Goal: Transaction & Acquisition: Purchase product/service

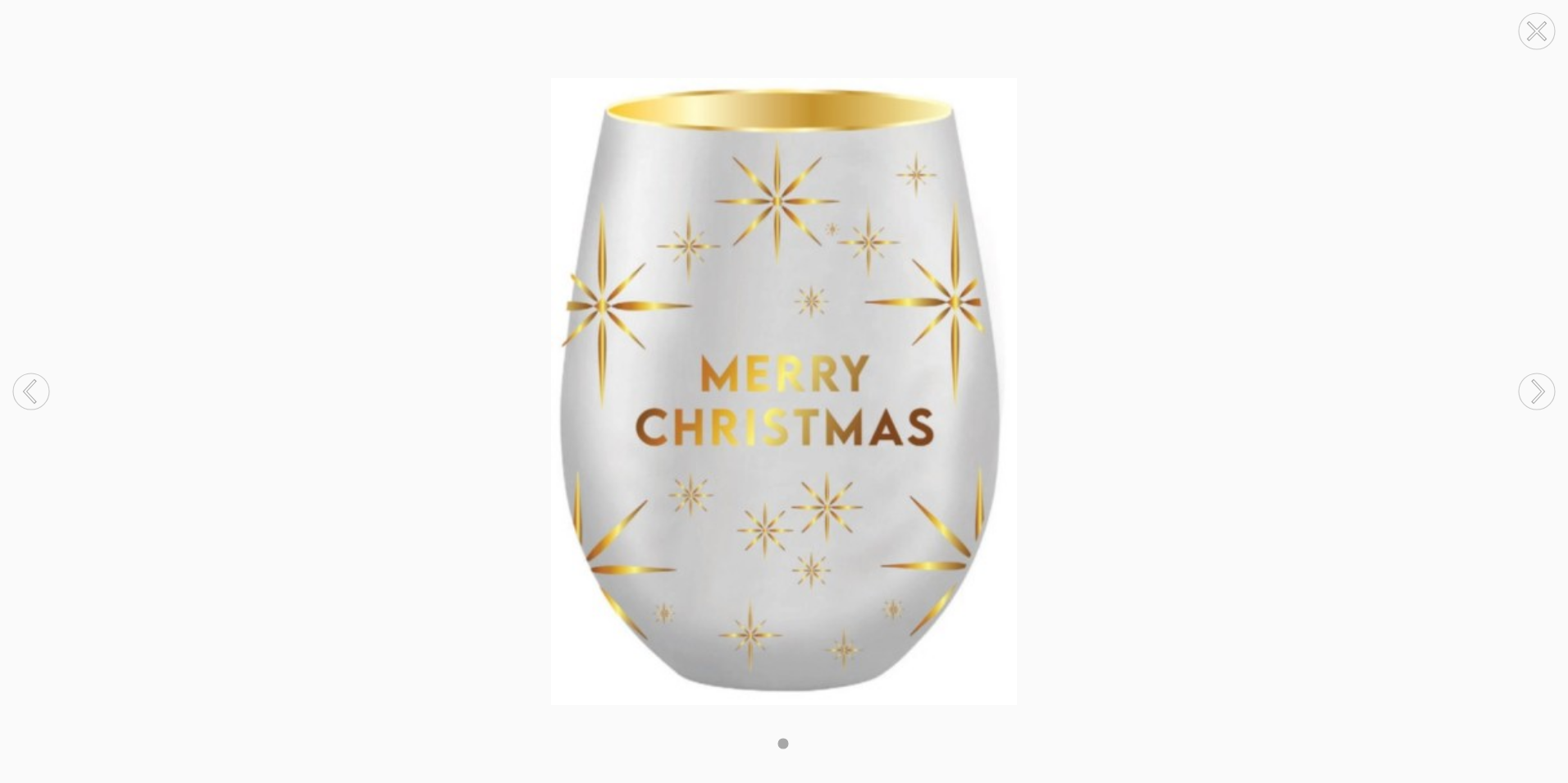
drag, startPoint x: 0, startPoint y: 0, endPoint x: 1212, endPoint y: 402, distance: 1276.9
click at [1212, 402] on img at bounding box center [784, 390] width 1568 height 626
click at [1534, 28] on icon at bounding box center [1537, 31] width 62 height 62
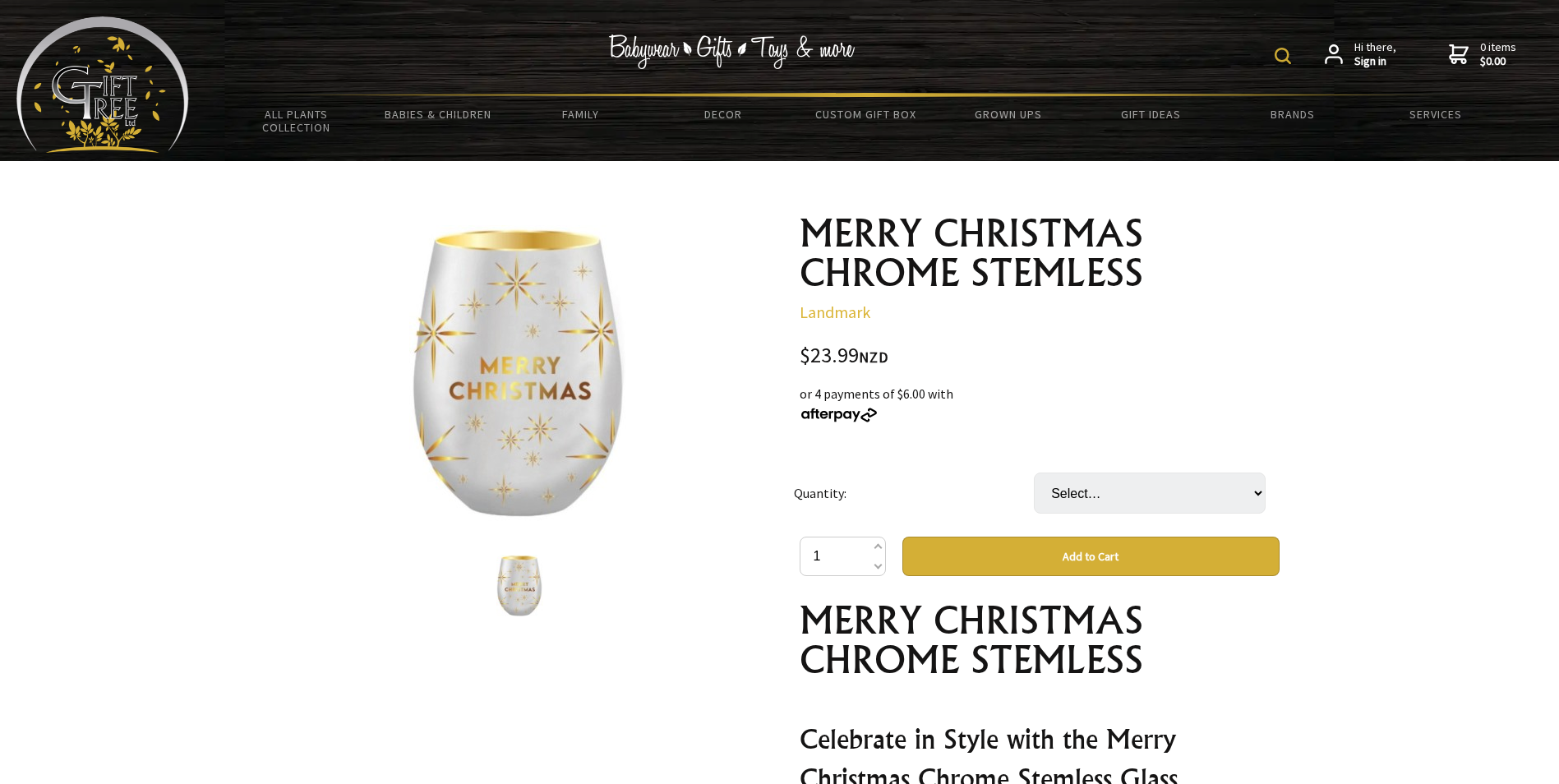
click at [1282, 50] on img at bounding box center [1283, 55] width 16 height 16
type input "chrome stemless"
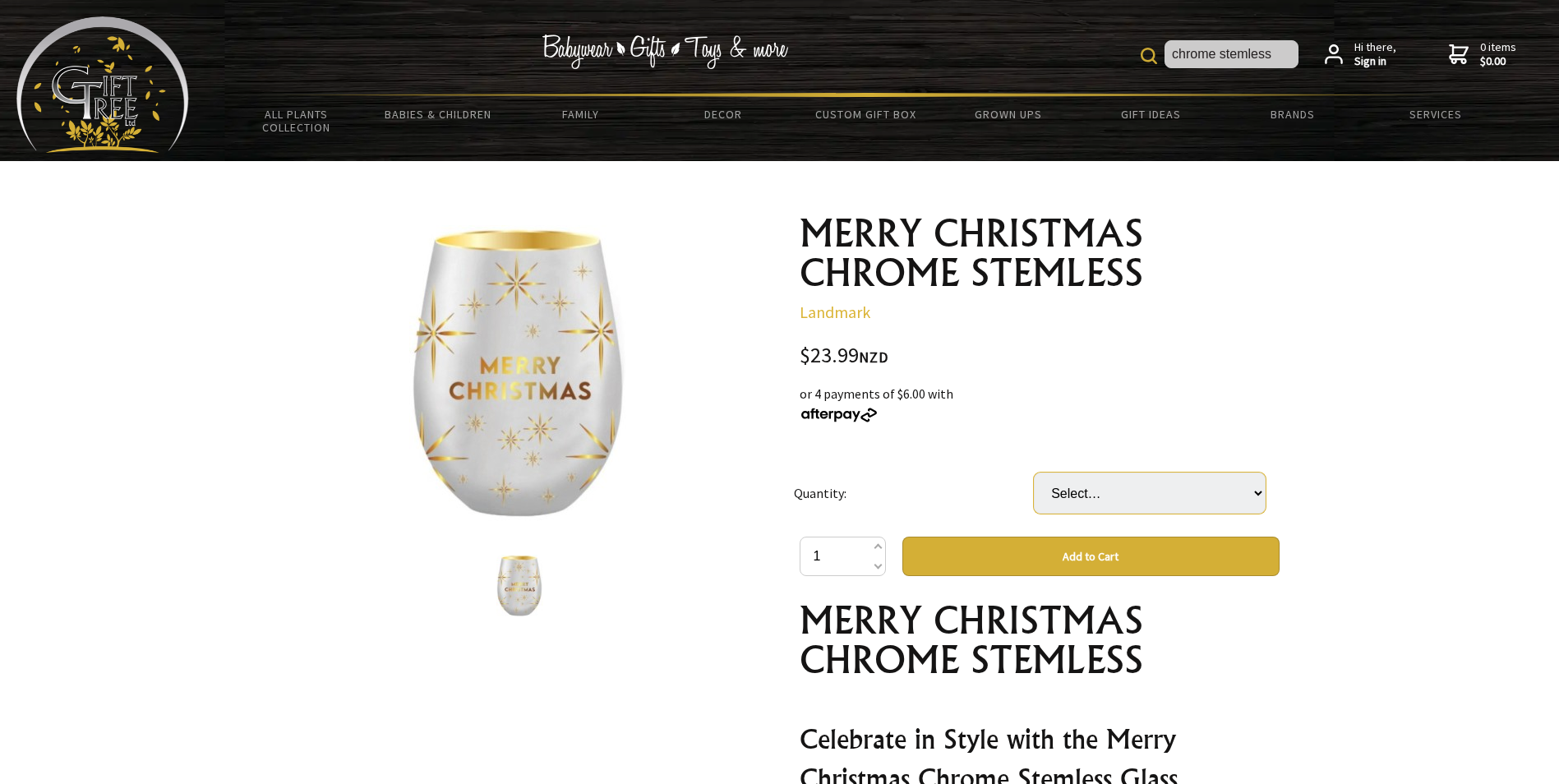
click at [1223, 498] on select "Select… 5 Pcs (+ $95.96)" at bounding box center [1149, 493] width 232 height 41
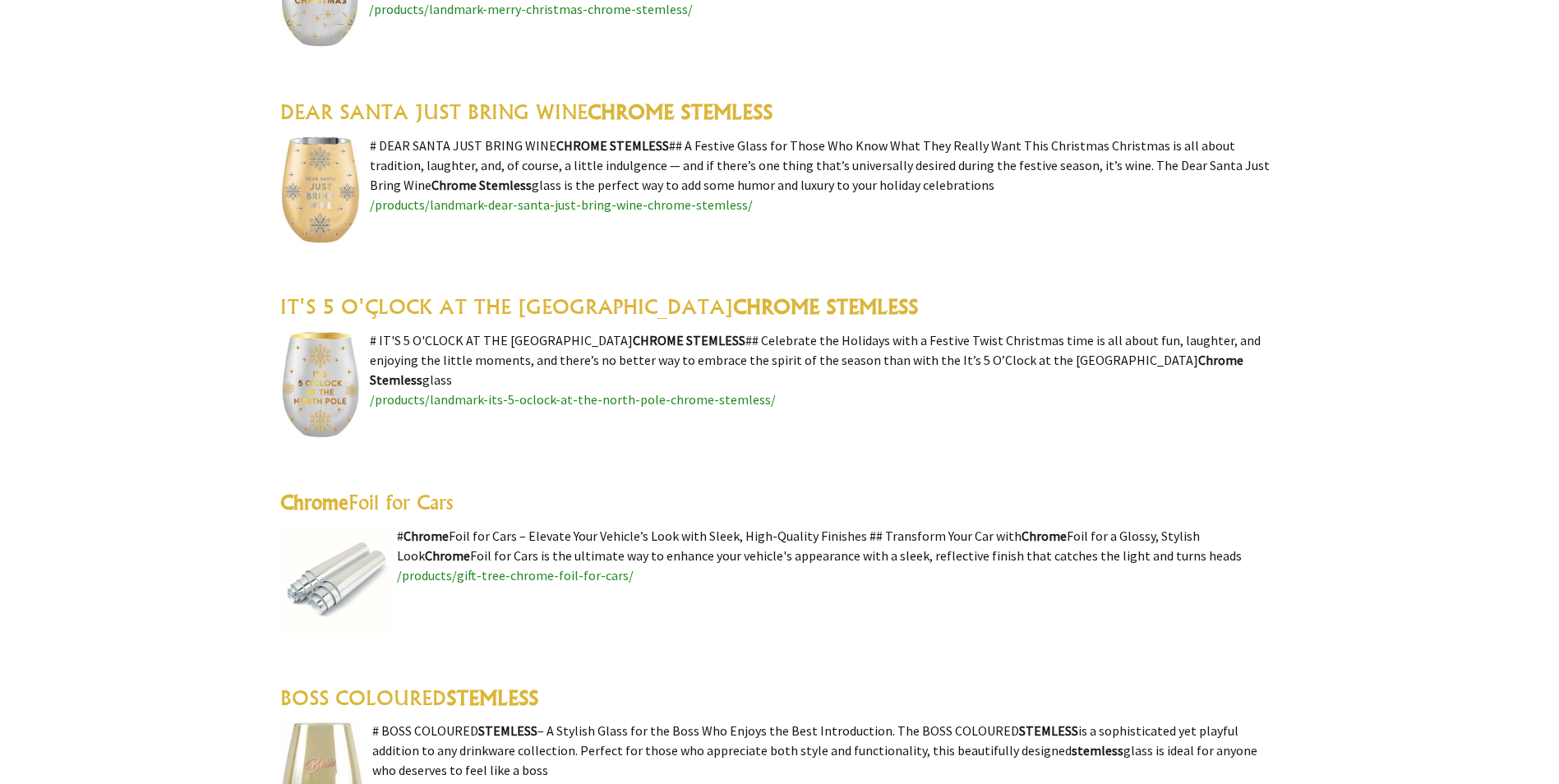
scroll to position [822, 0]
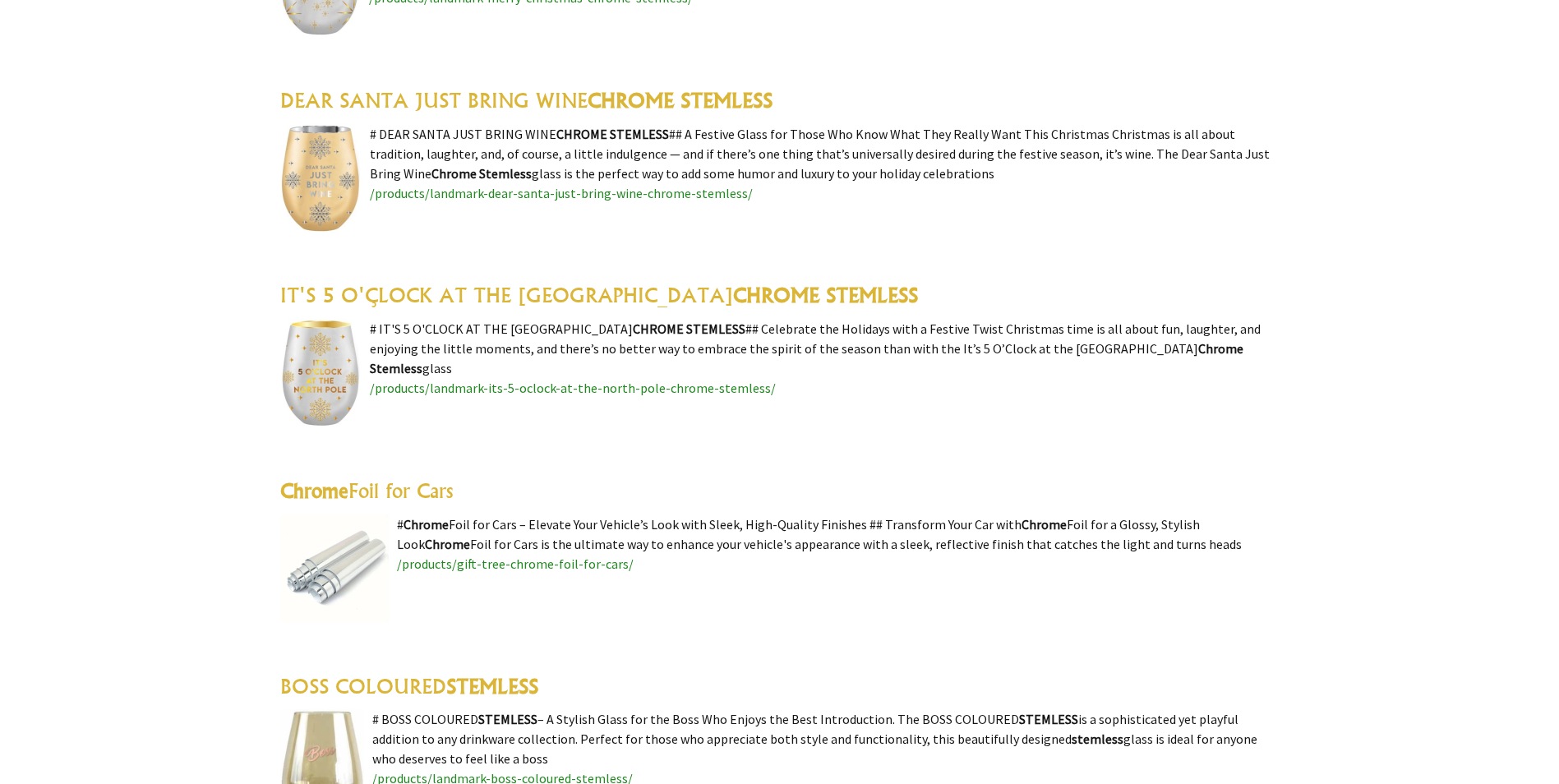
click at [321, 367] on img at bounding box center [320, 373] width 81 height 108
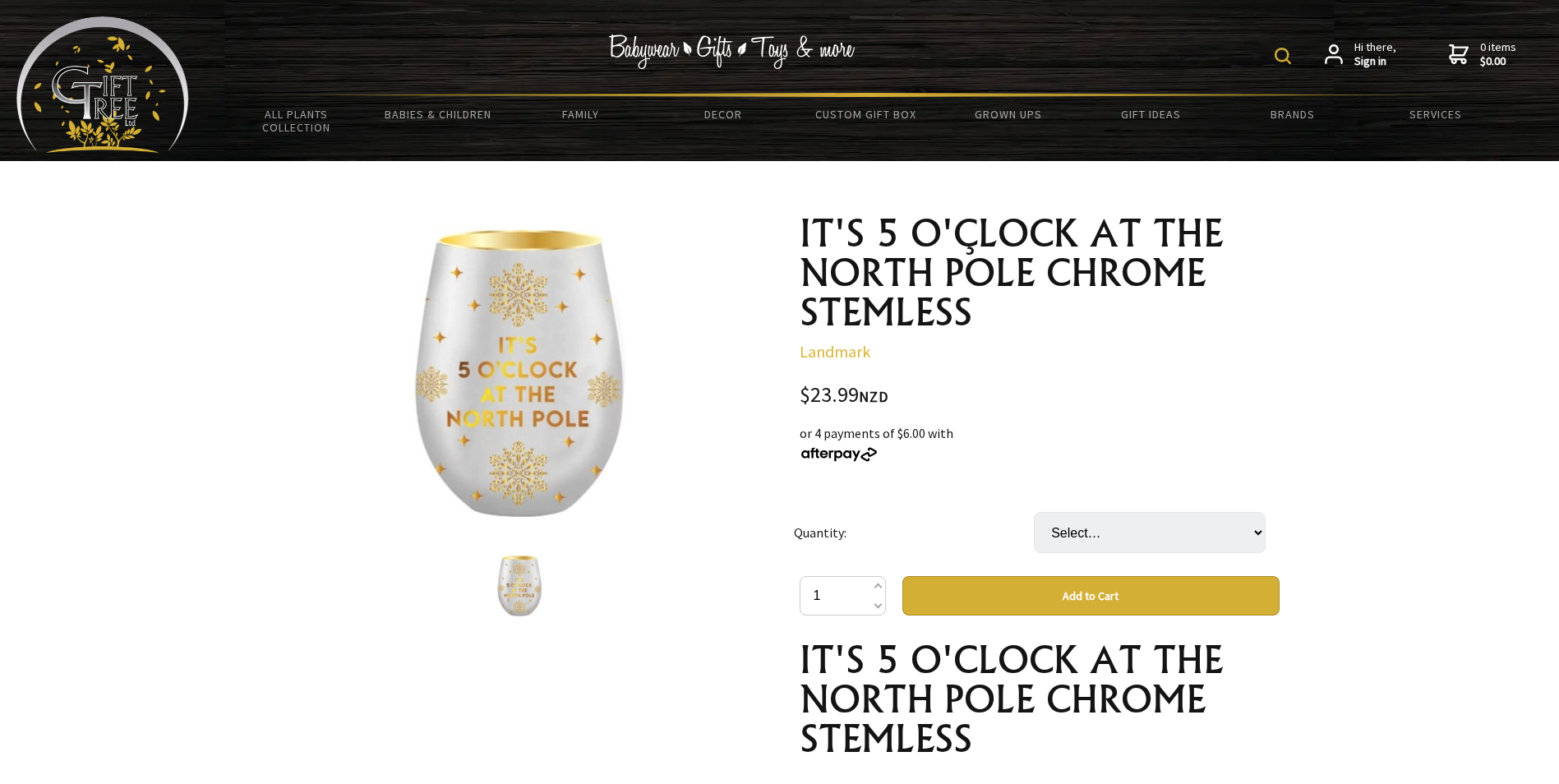
click at [536, 378] on img at bounding box center [521, 374] width 222 height 297
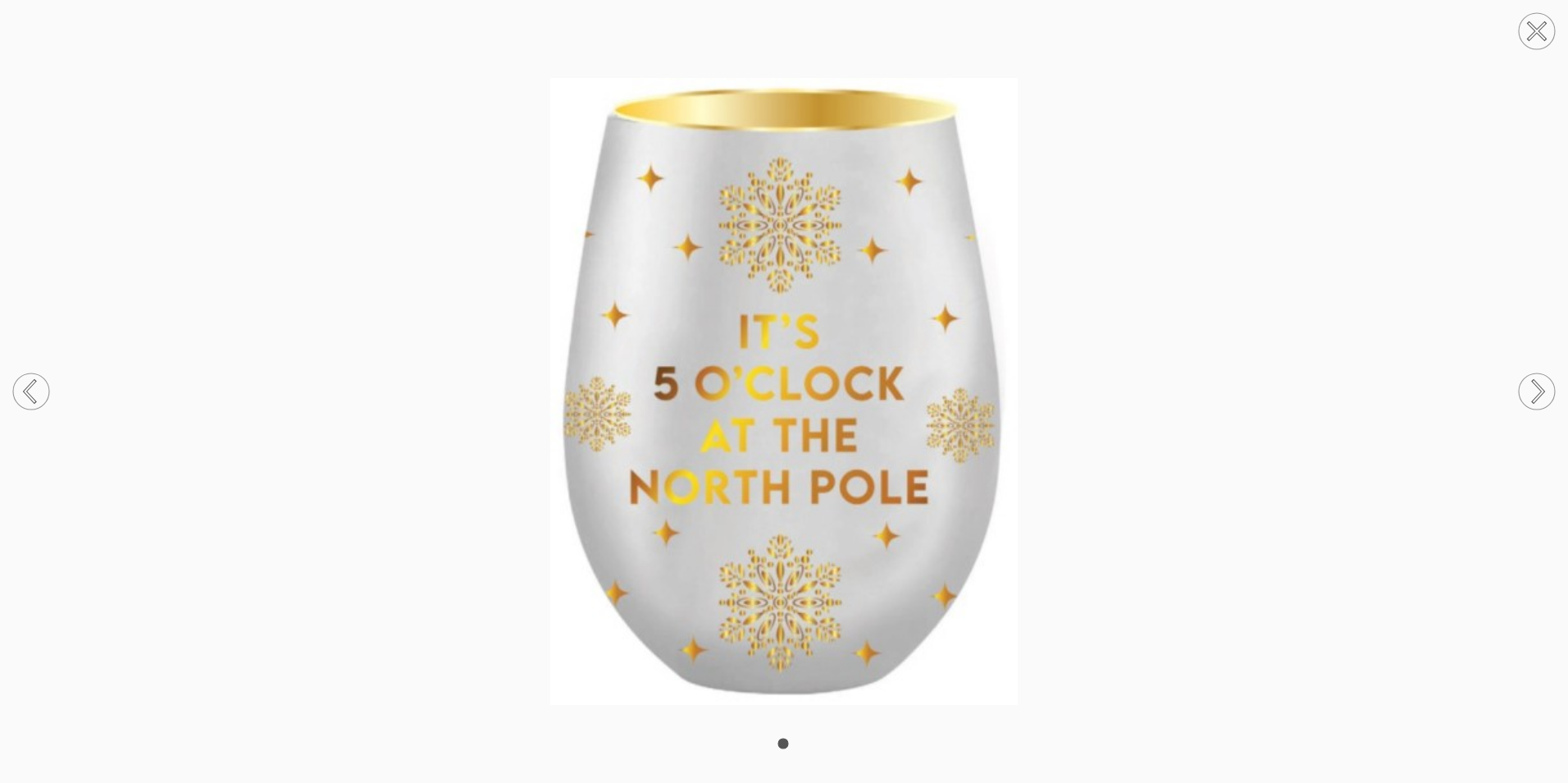
click at [1537, 30] on icon at bounding box center [1537, 31] width 16 height 16
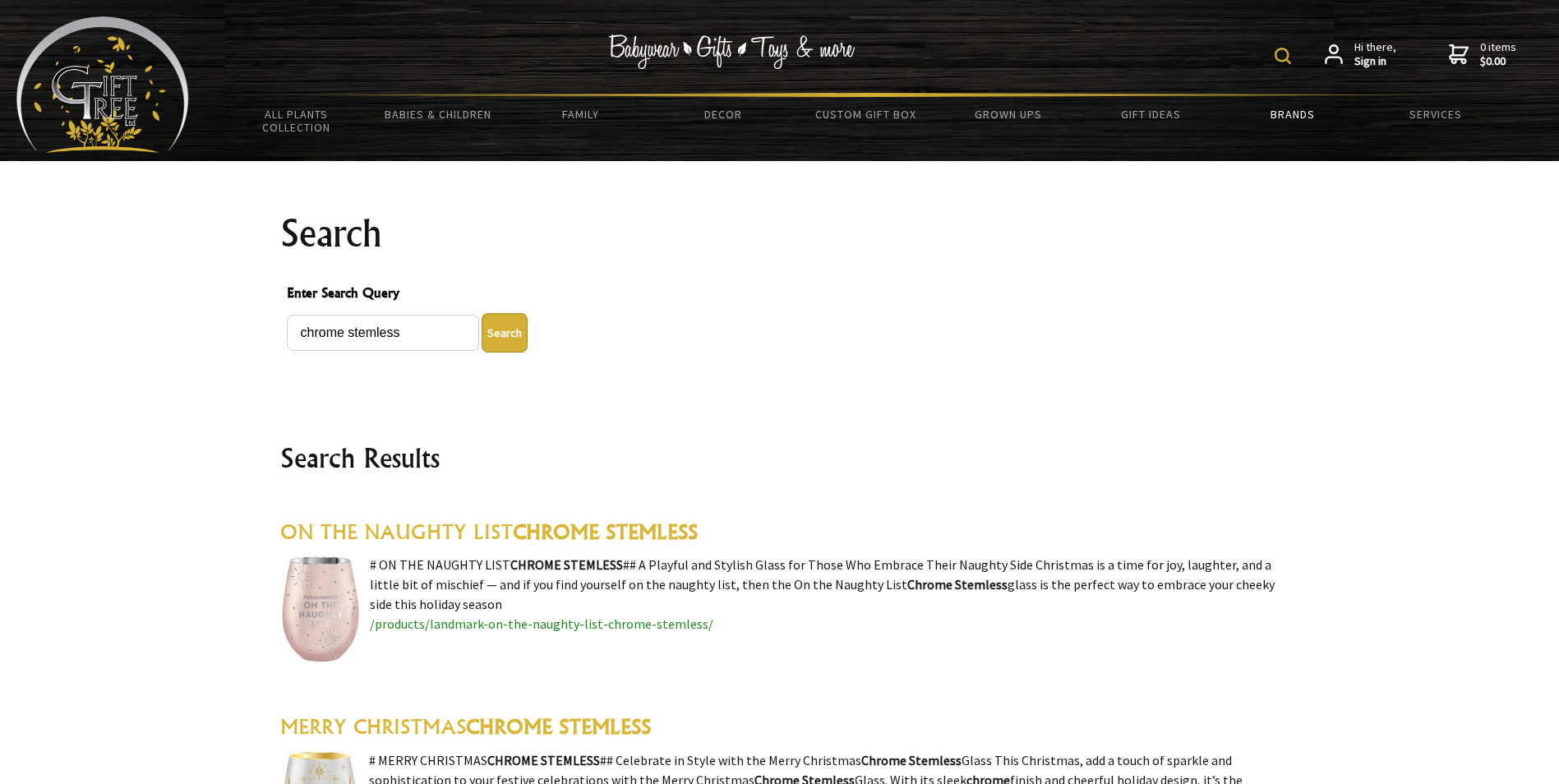
click at [1283, 116] on link "Brands" at bounding box center [1292, 114] width 142 height 35
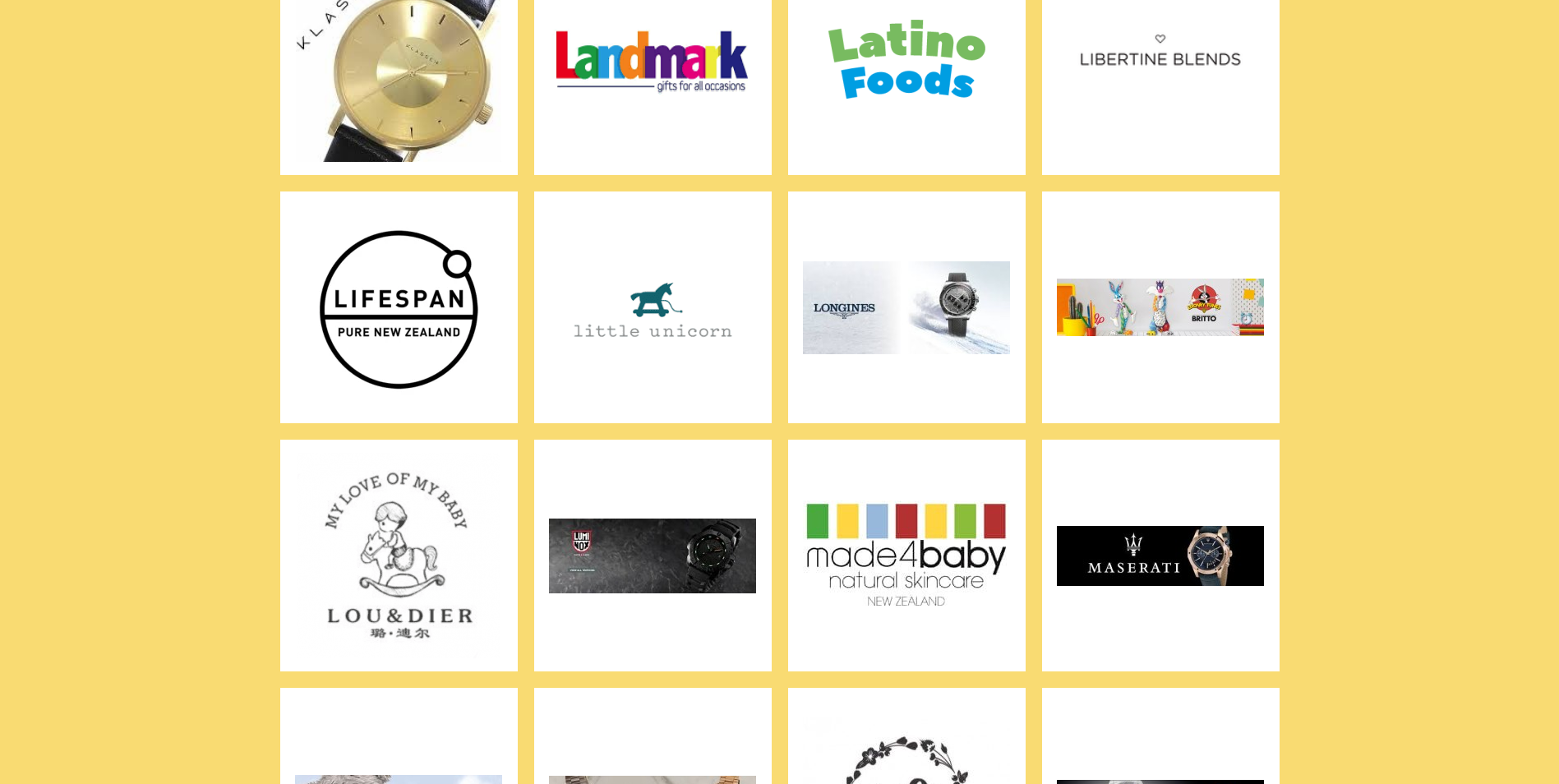
scroll to position [4682, 0]
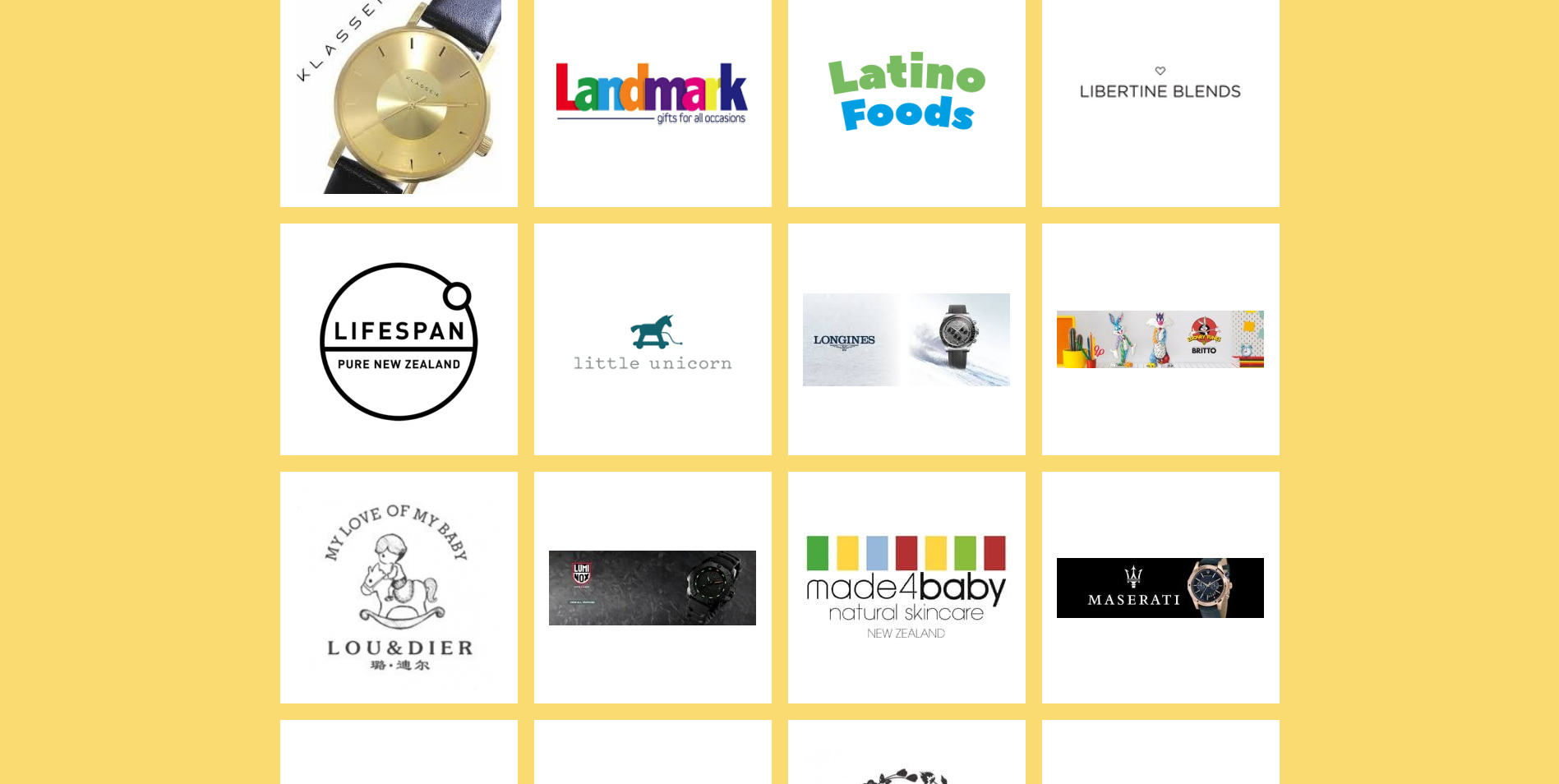
click at [703, 139] on img at bounding box center [653, 91] width 208 height 206
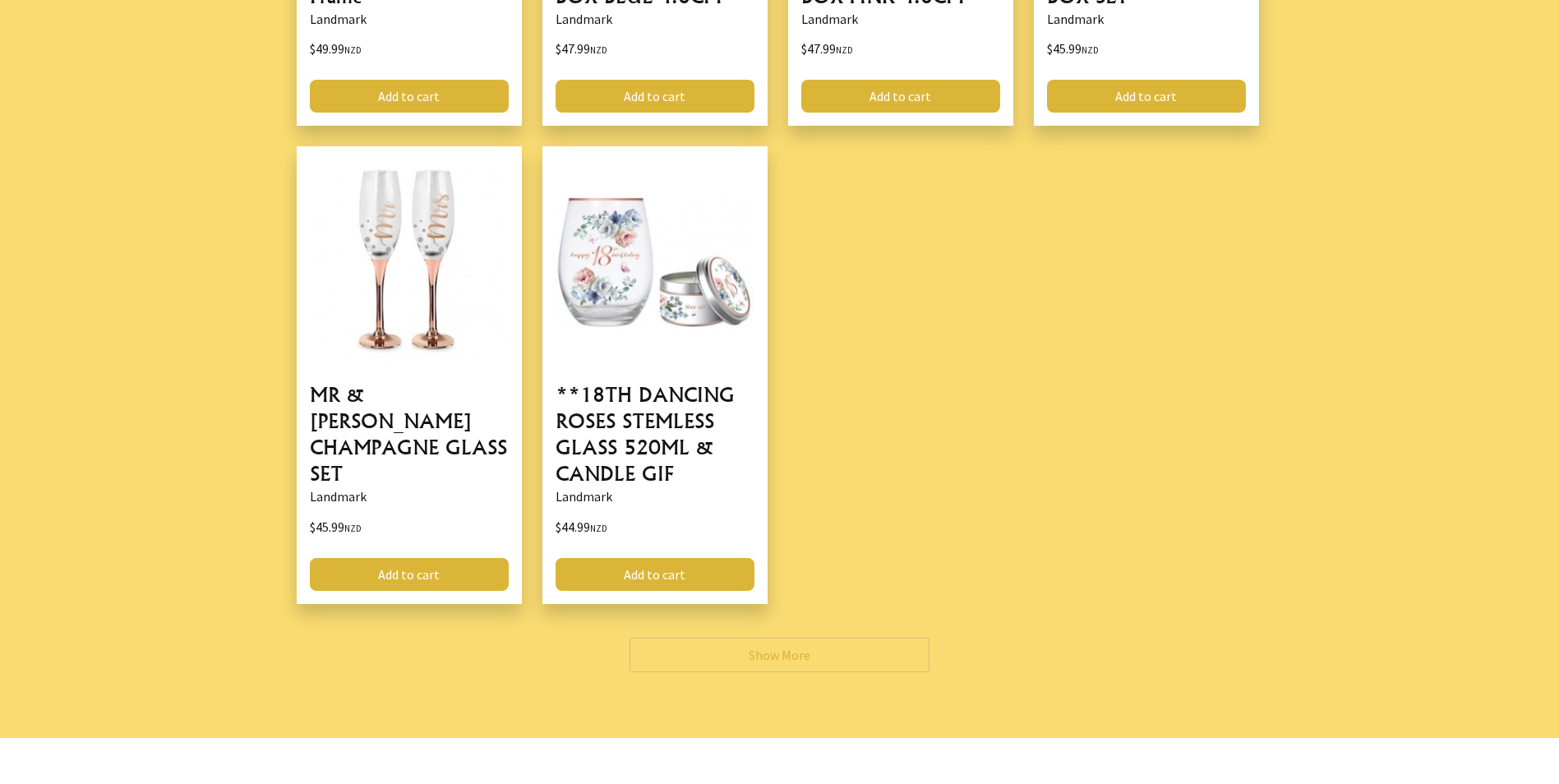
scroll to position [6160, 0]
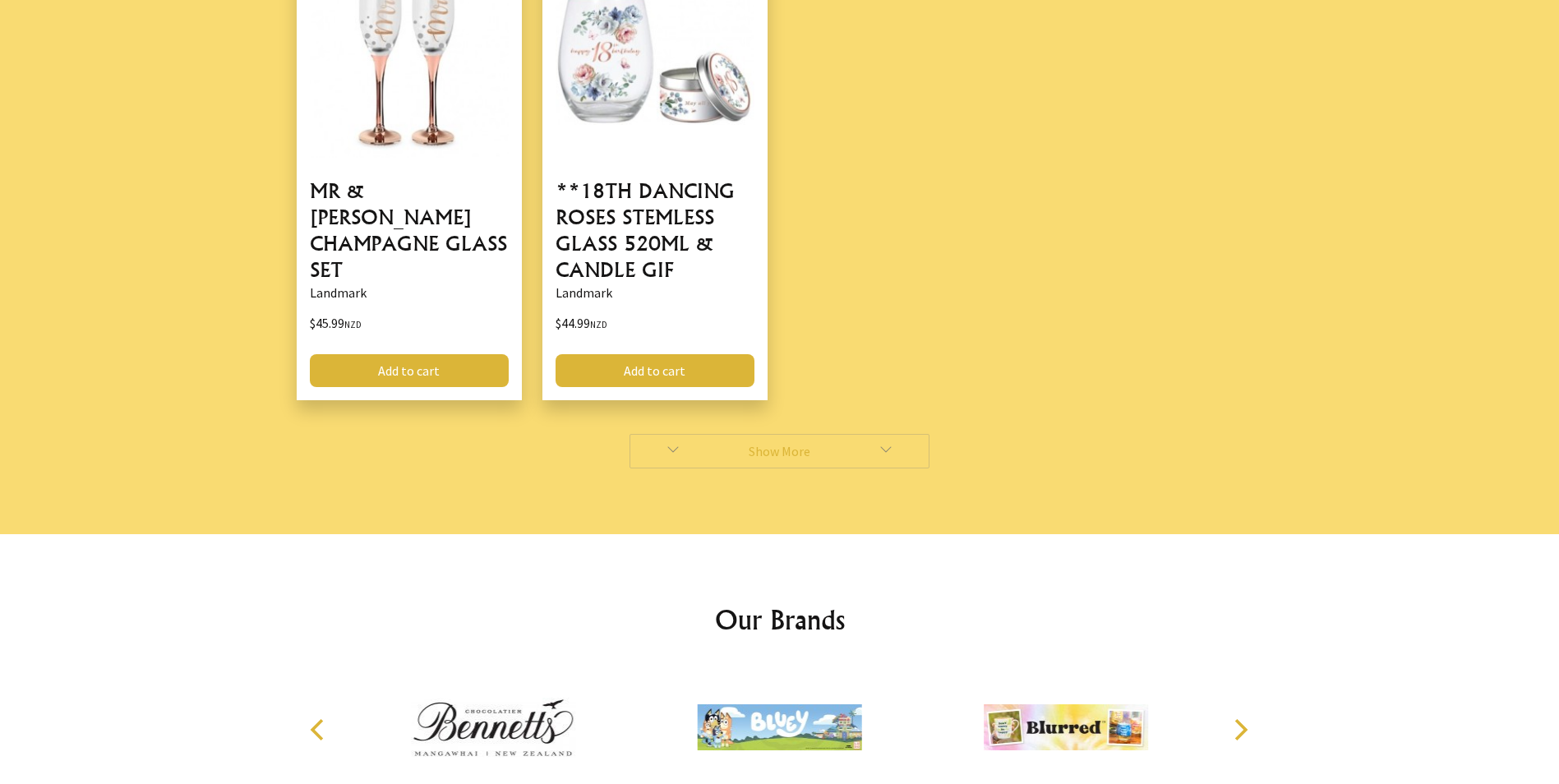
click at [816, 434] on link "Show More" at bounding box center [779, 451] width 300 height 35
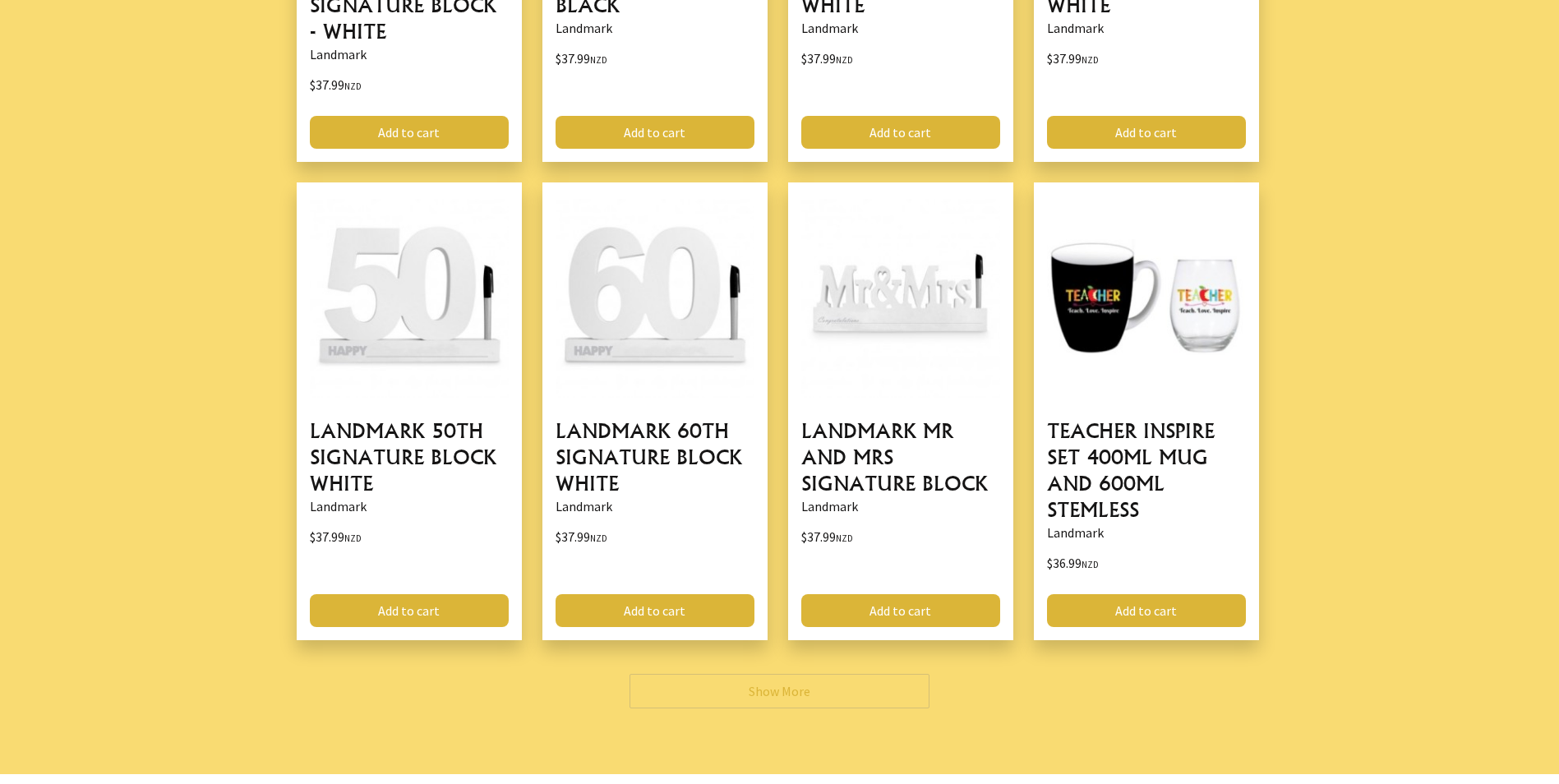
scroll to position [11829, 0]
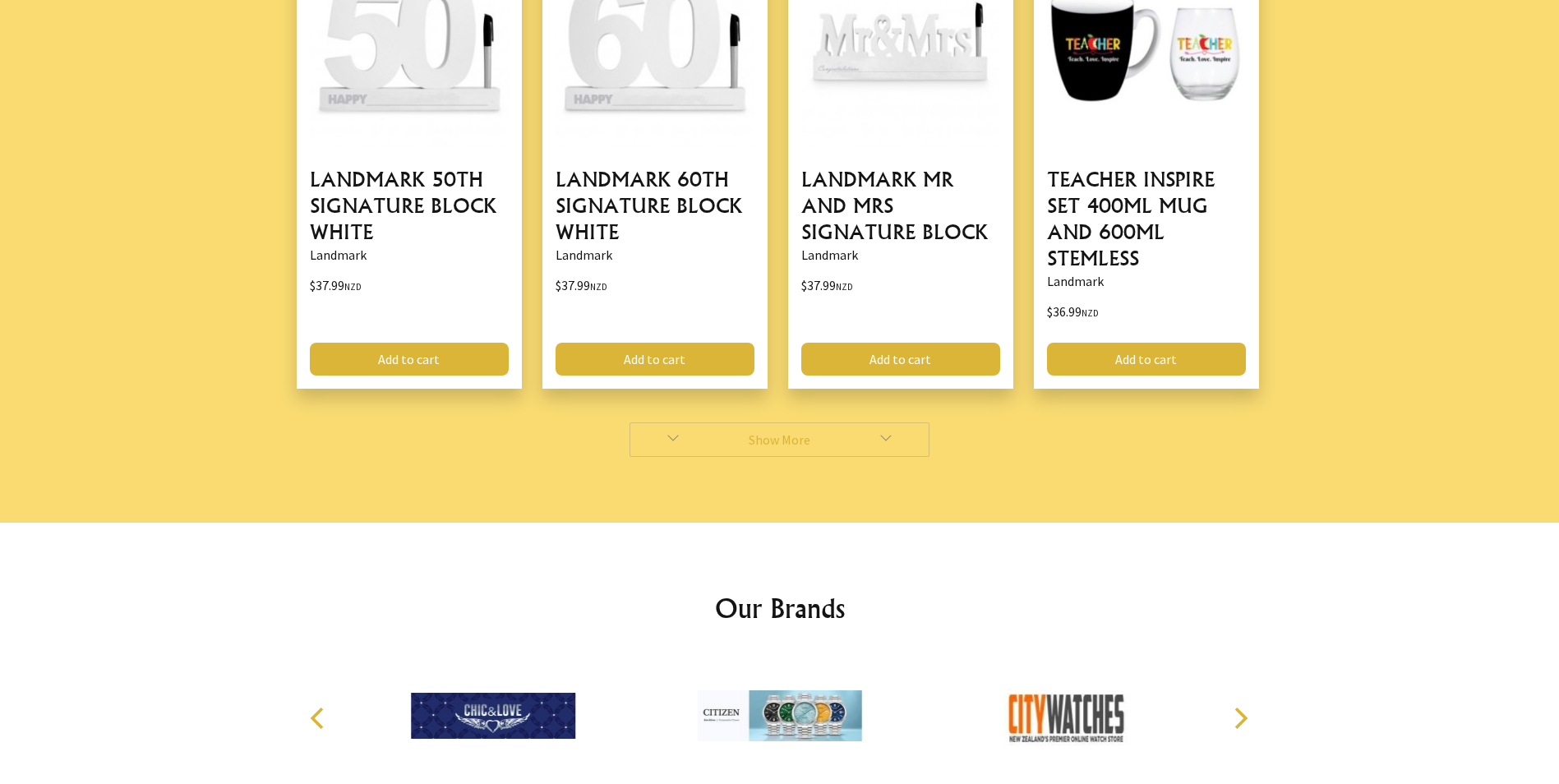
click at [813, 422] on link "Show More" at bounding box center [779, 439] width 300 height 35
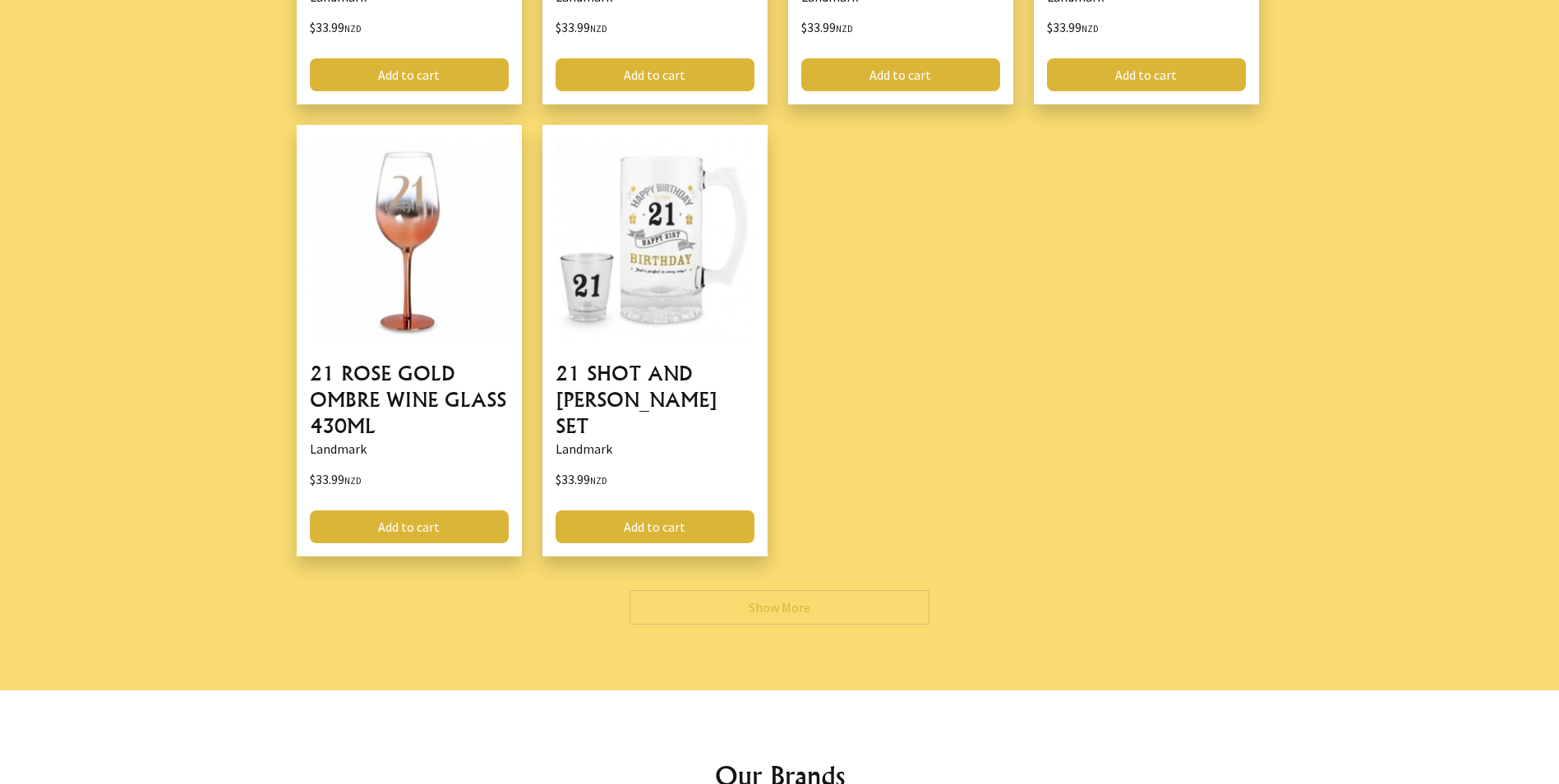
scroll to position [17989, 0]
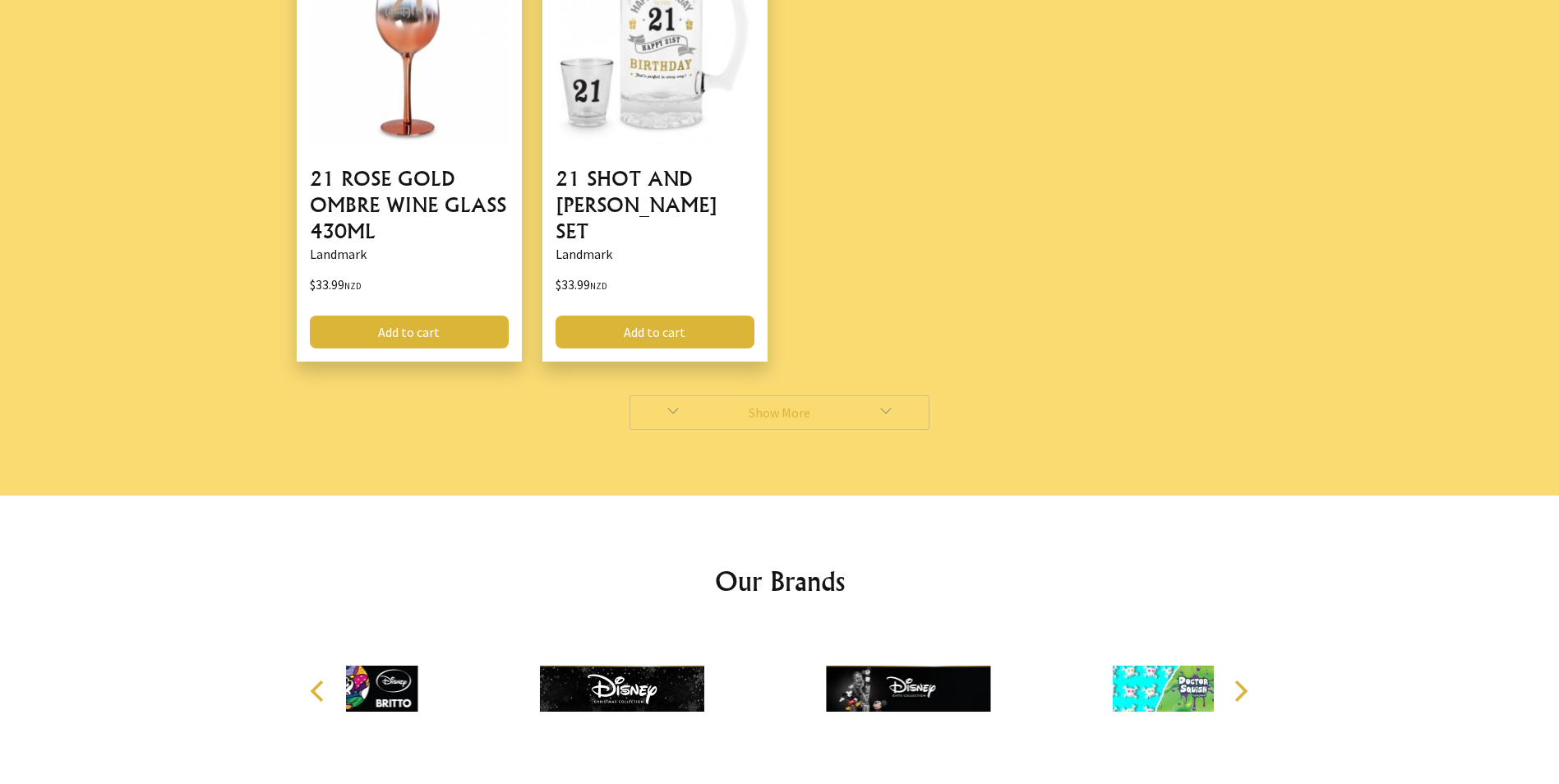
click at [835, 395] on link "Show More" at bounding box center [779, 412] width 300 height 35
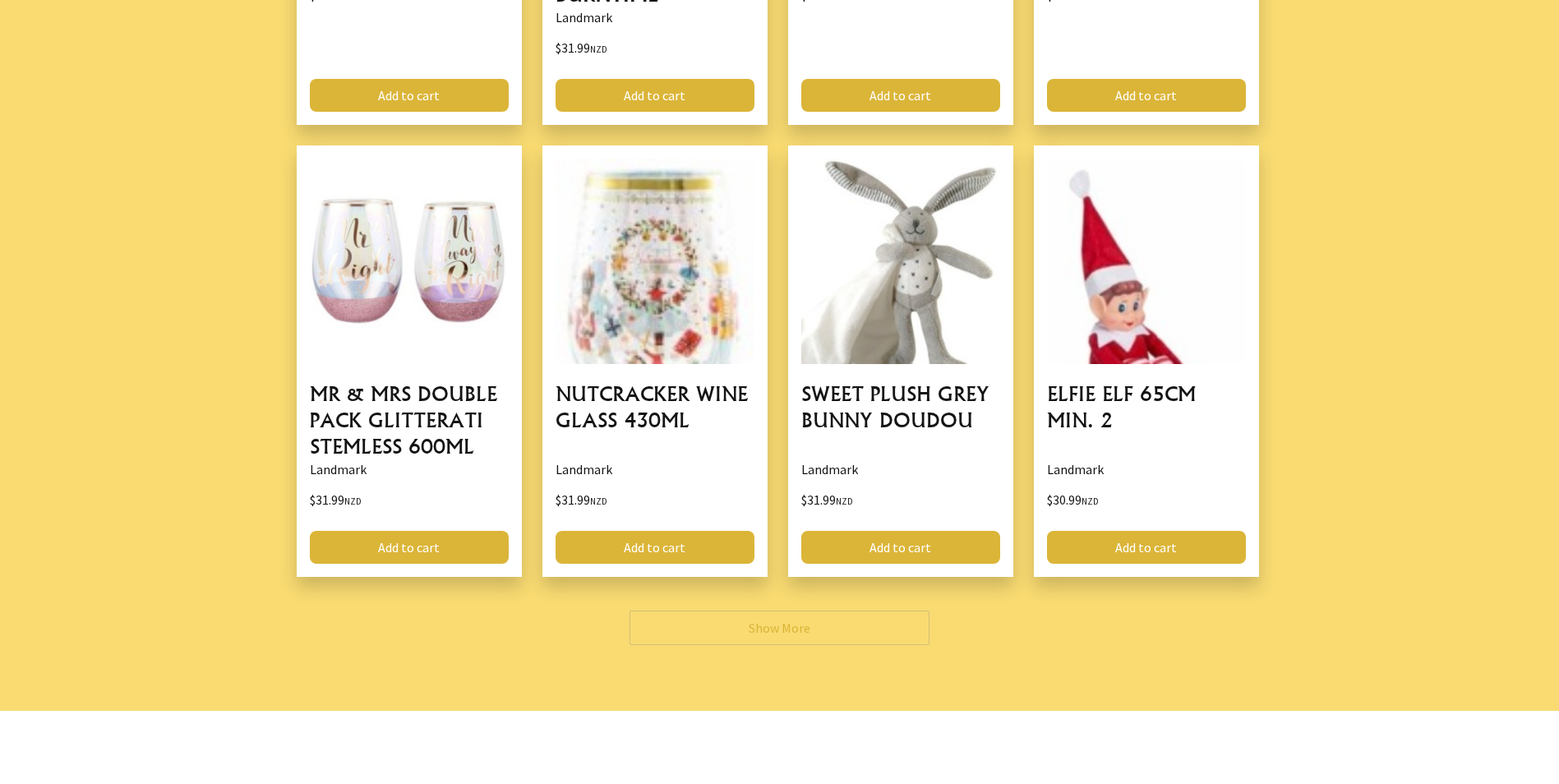
scroll to position [23563, 0]
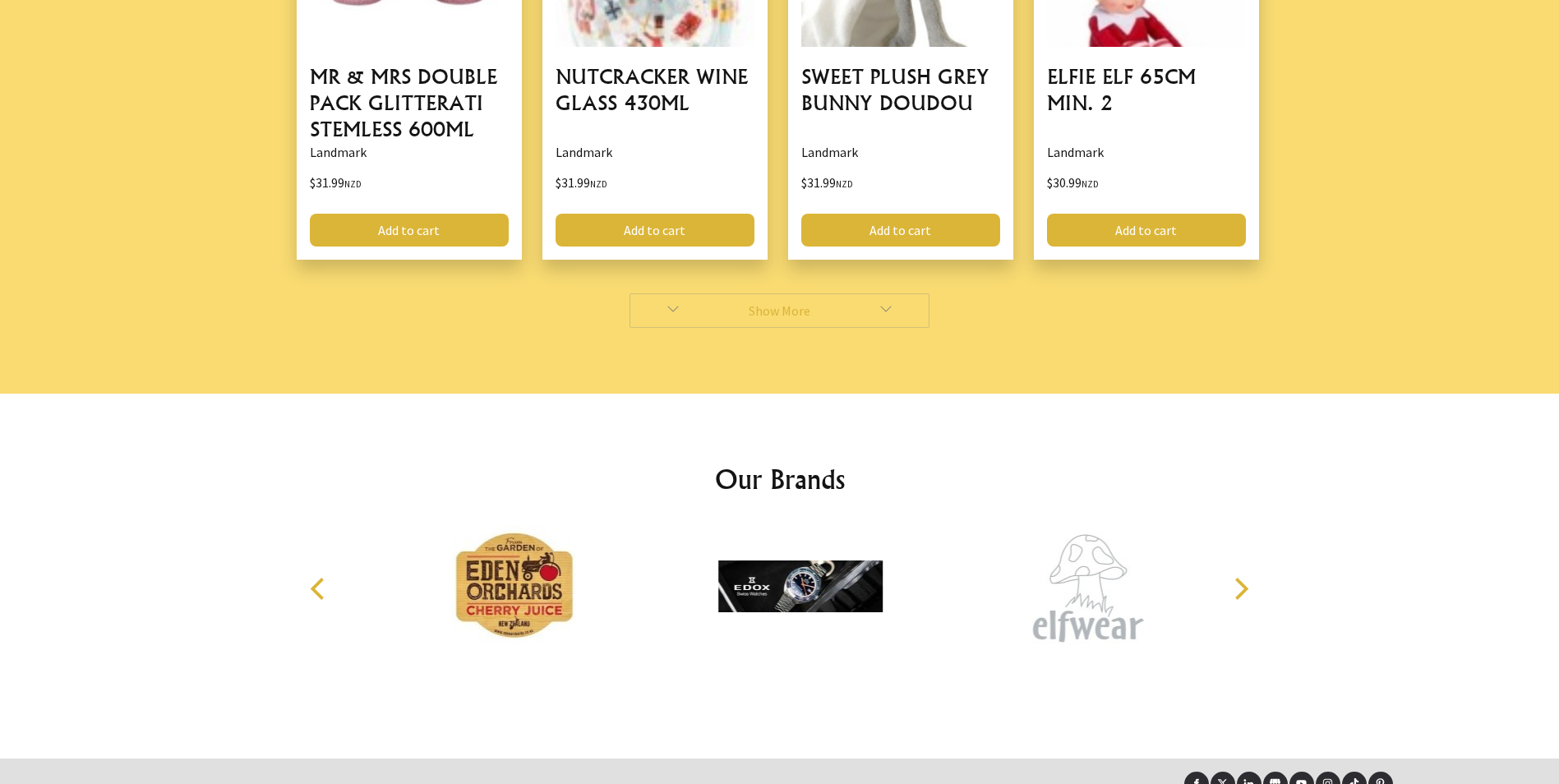
click at [802, 293] on link "Show More" at bounding box center [779, 310] width 300 height 35
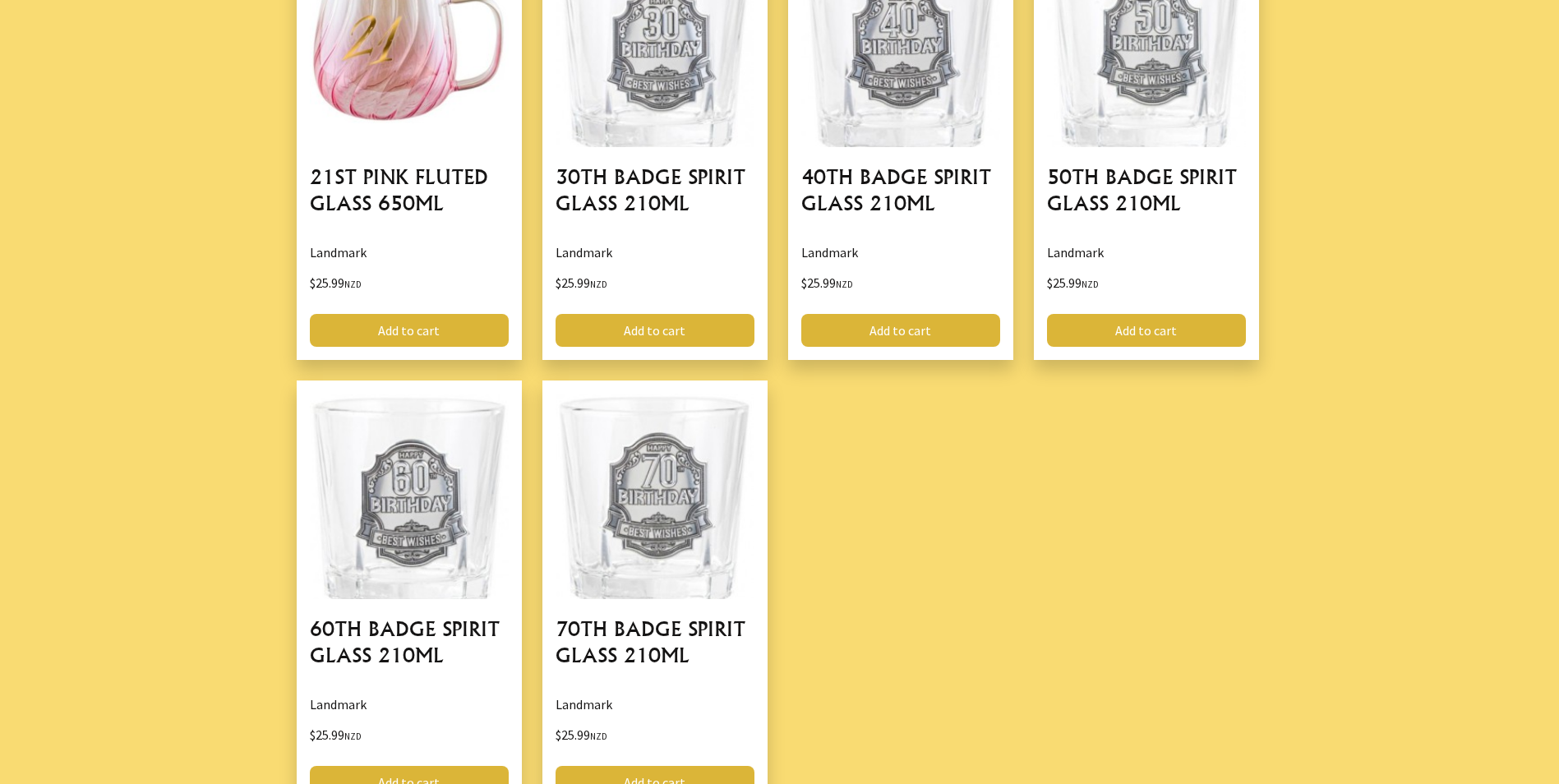
scroll to position [29395, 0]
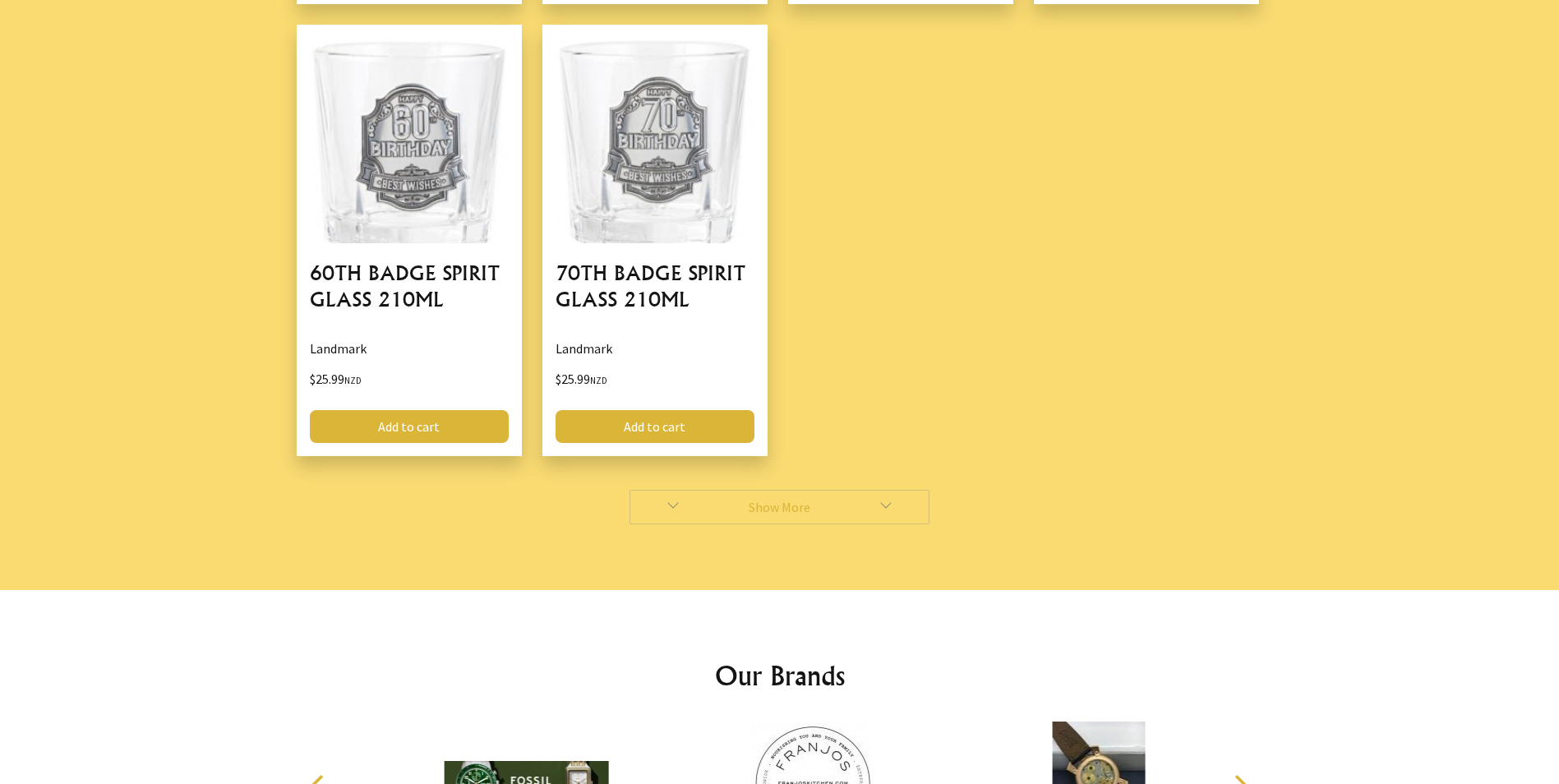
click at [775, 490] on link "Show More" at bounding box center [779, 507] width 300 height 35
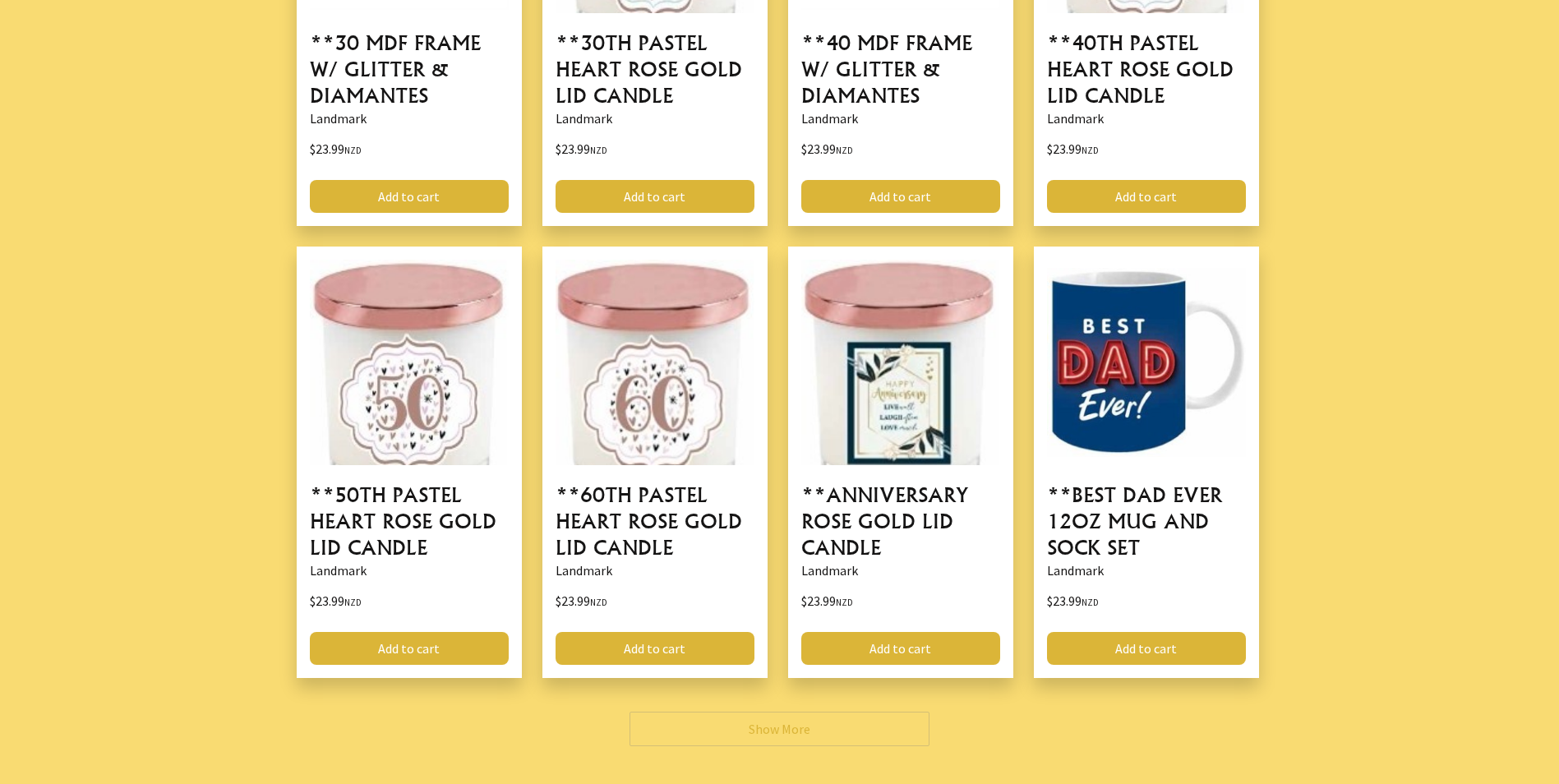
scroll to position [34817, 0]
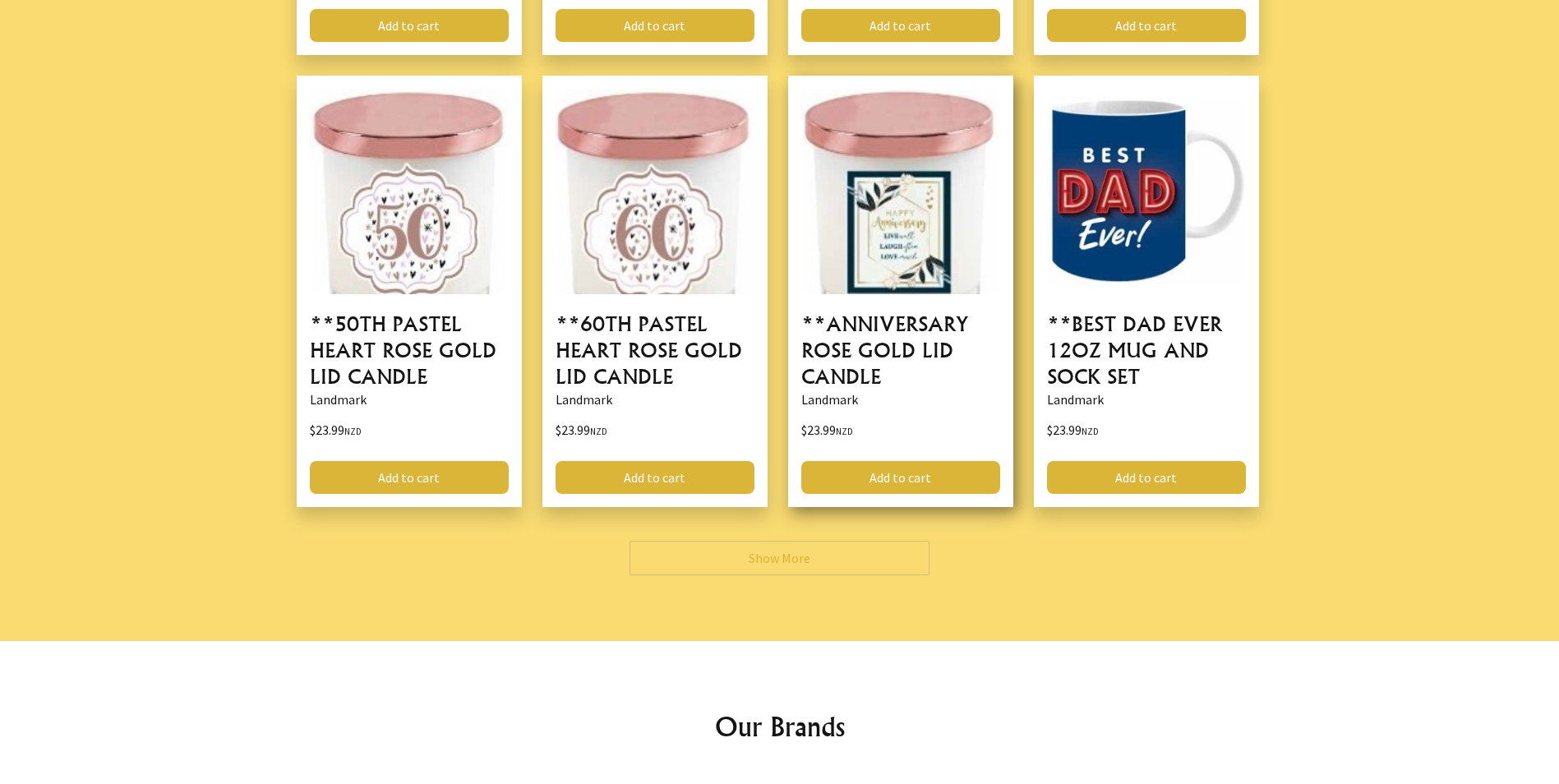
drag, startPoint x: 745, startPoint y: 479, endPoint x: 923, endPoint y: 443, distance: 181.6
click at [746, 541] on link "Show More" at bounding box center [779, 558] width 300 height 35
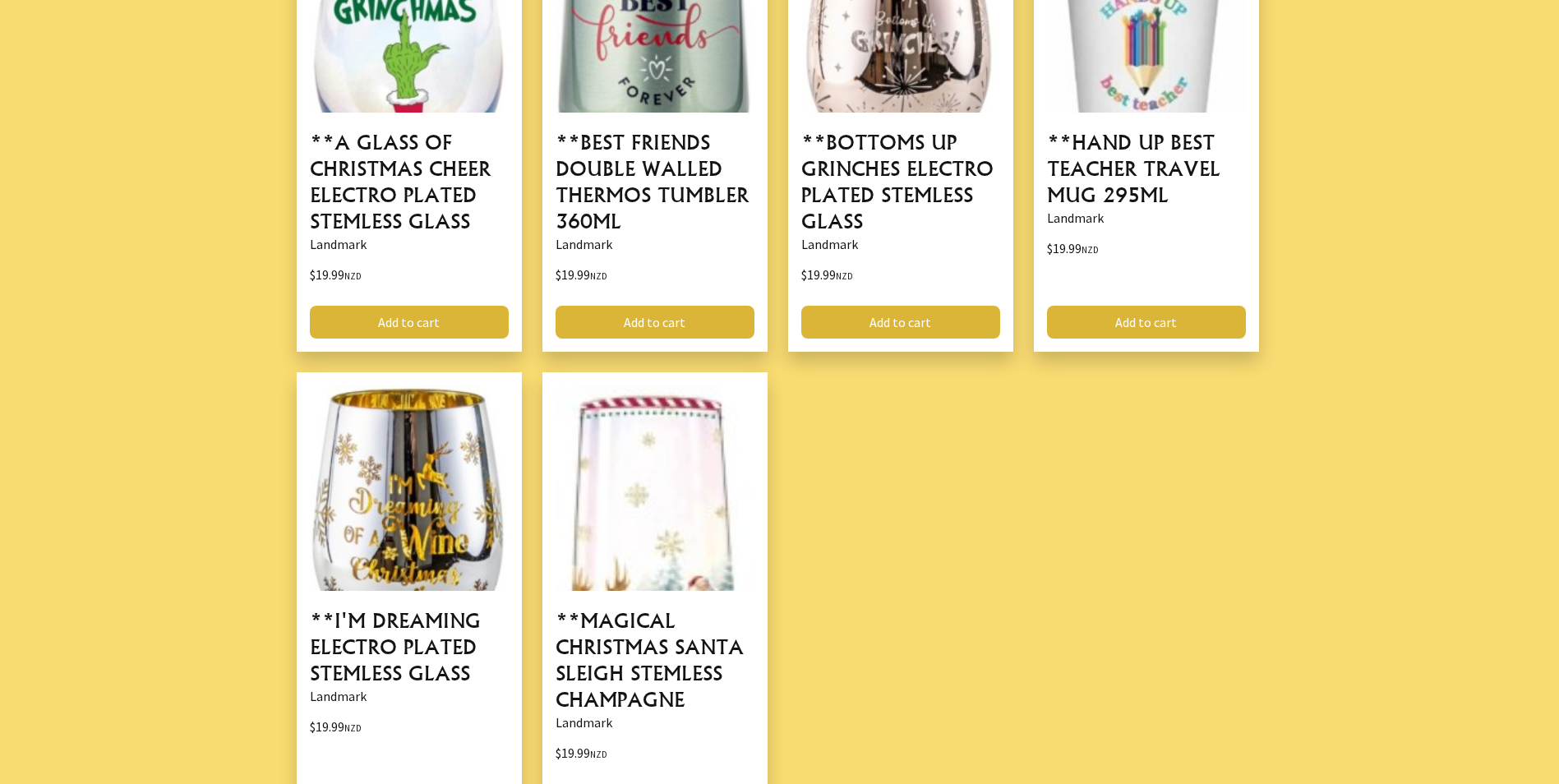
scroll to position [40813, 0]
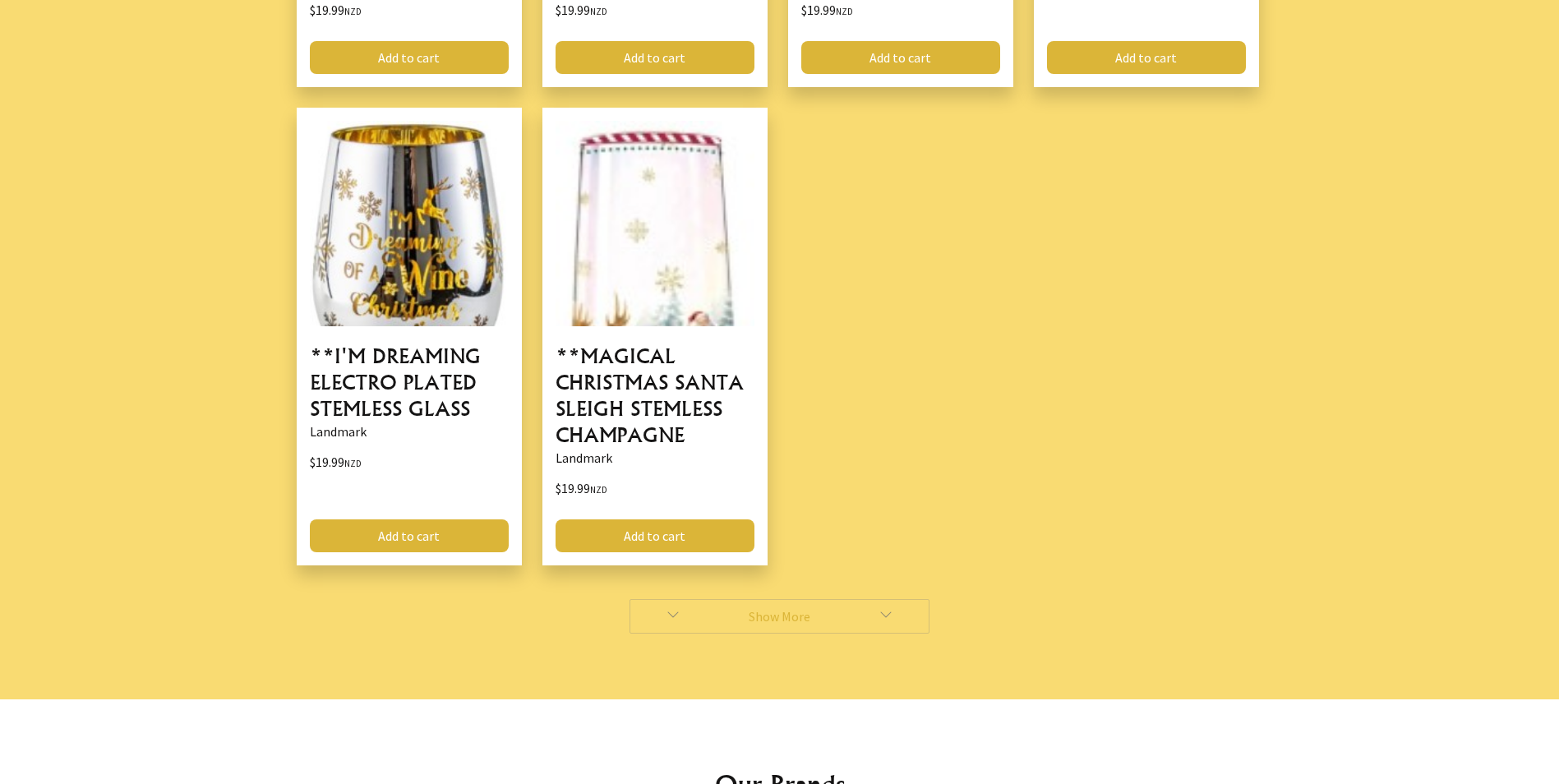
click at [786, 599] on link "Show More" at bounding box center [779, 616] width 300 height 35
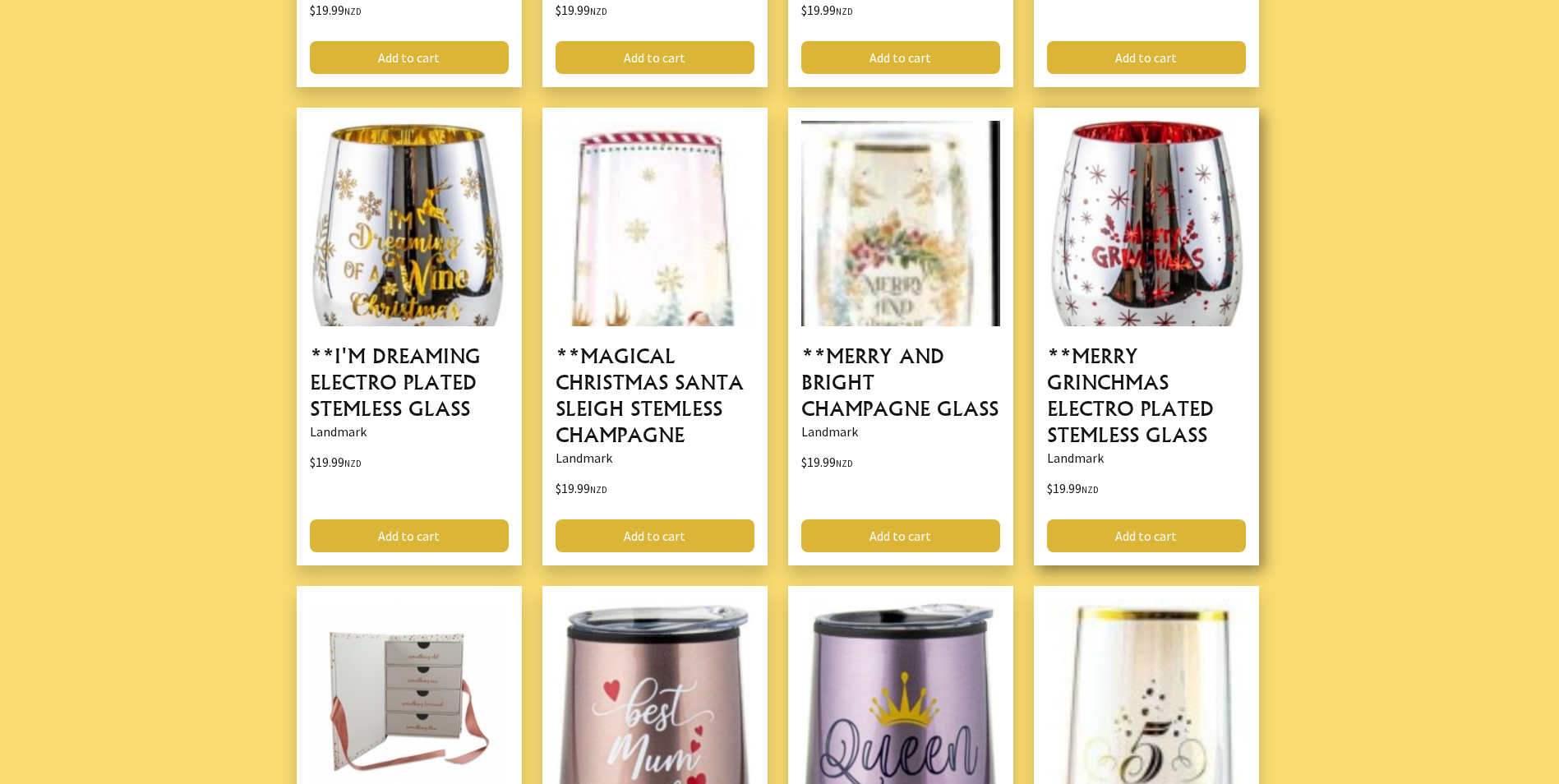
click at [1155, 131] on link at bounding box center [1147, 336] width 225 height 458
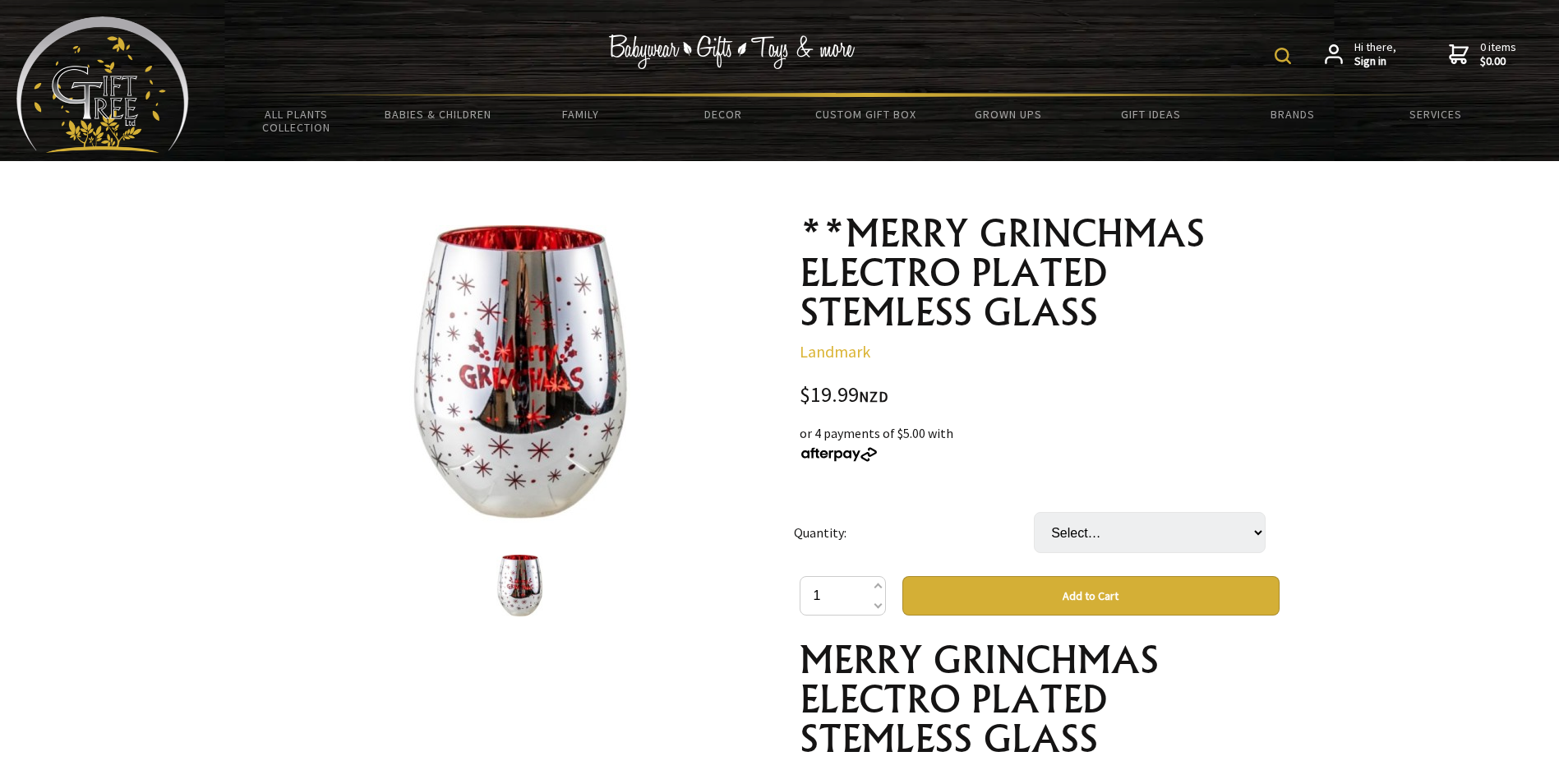
click at [501, 442] on img at bounding box center [520, 374] width 221 height 298
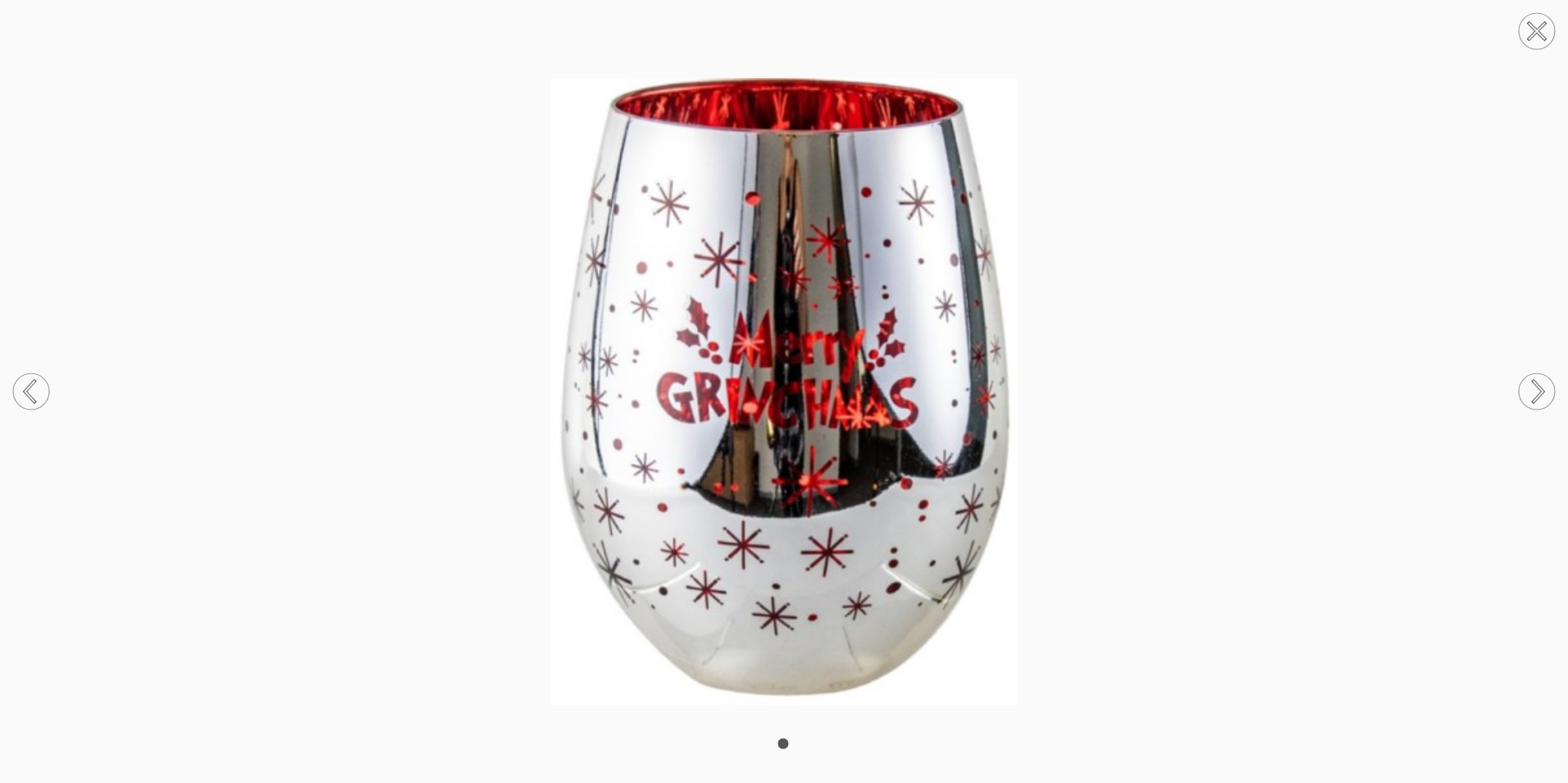
click at [1532, 32] on circle at bounding box center [1537, 31] width 36 height 36
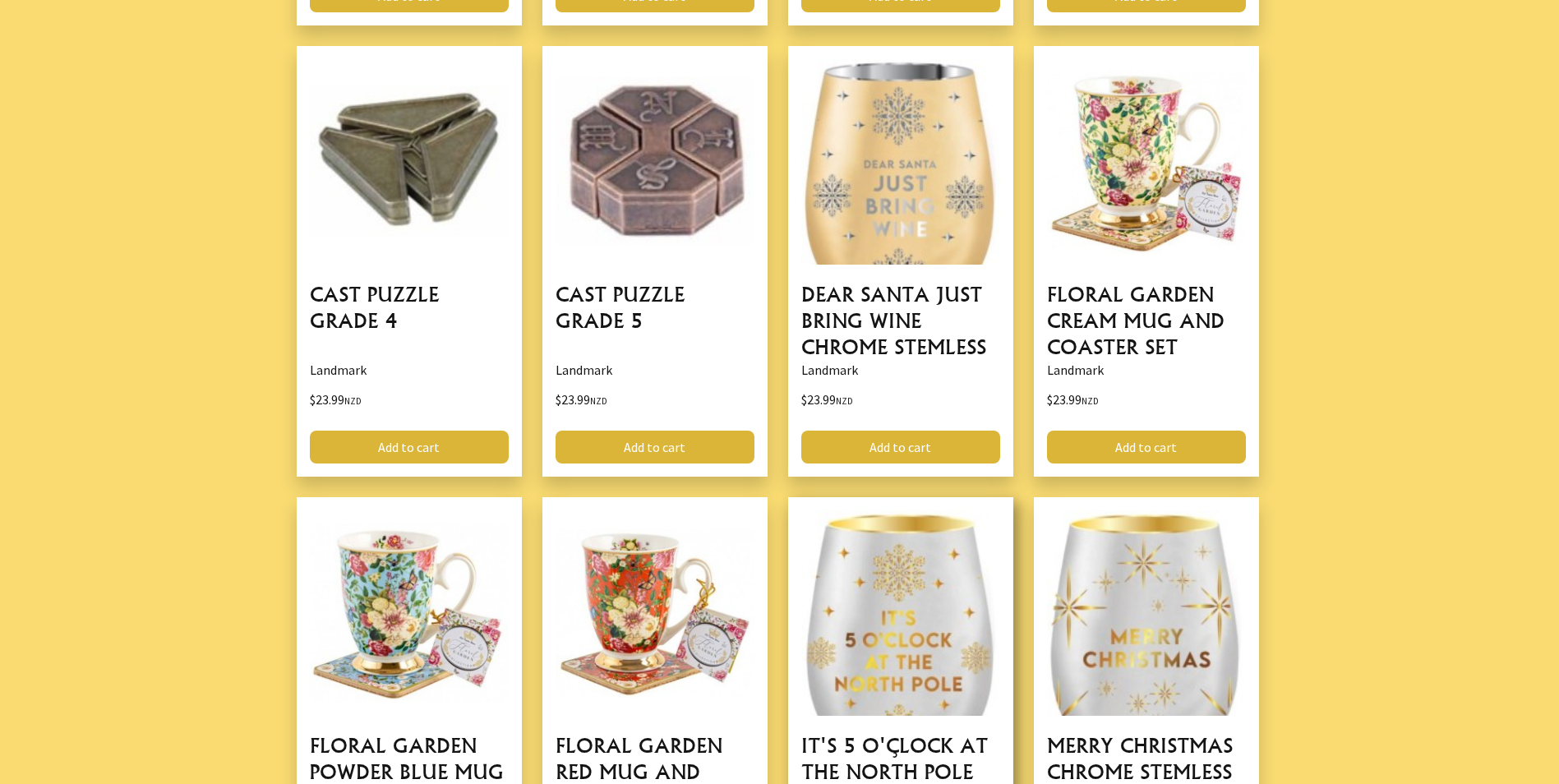
scroll to position [37363, 0]
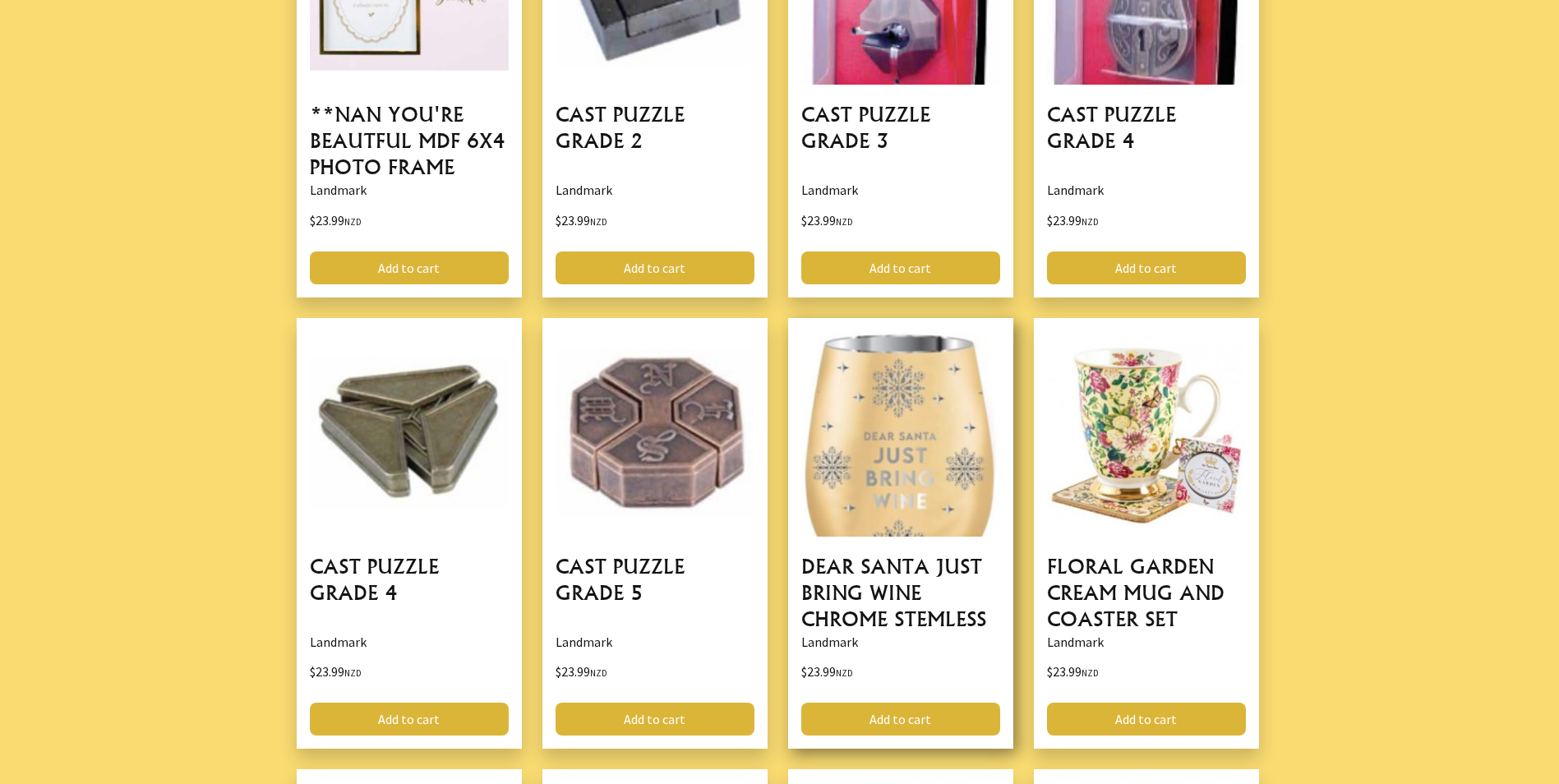
click at [891, 421] on link at bounding box center [901, 534] width 225 height 431
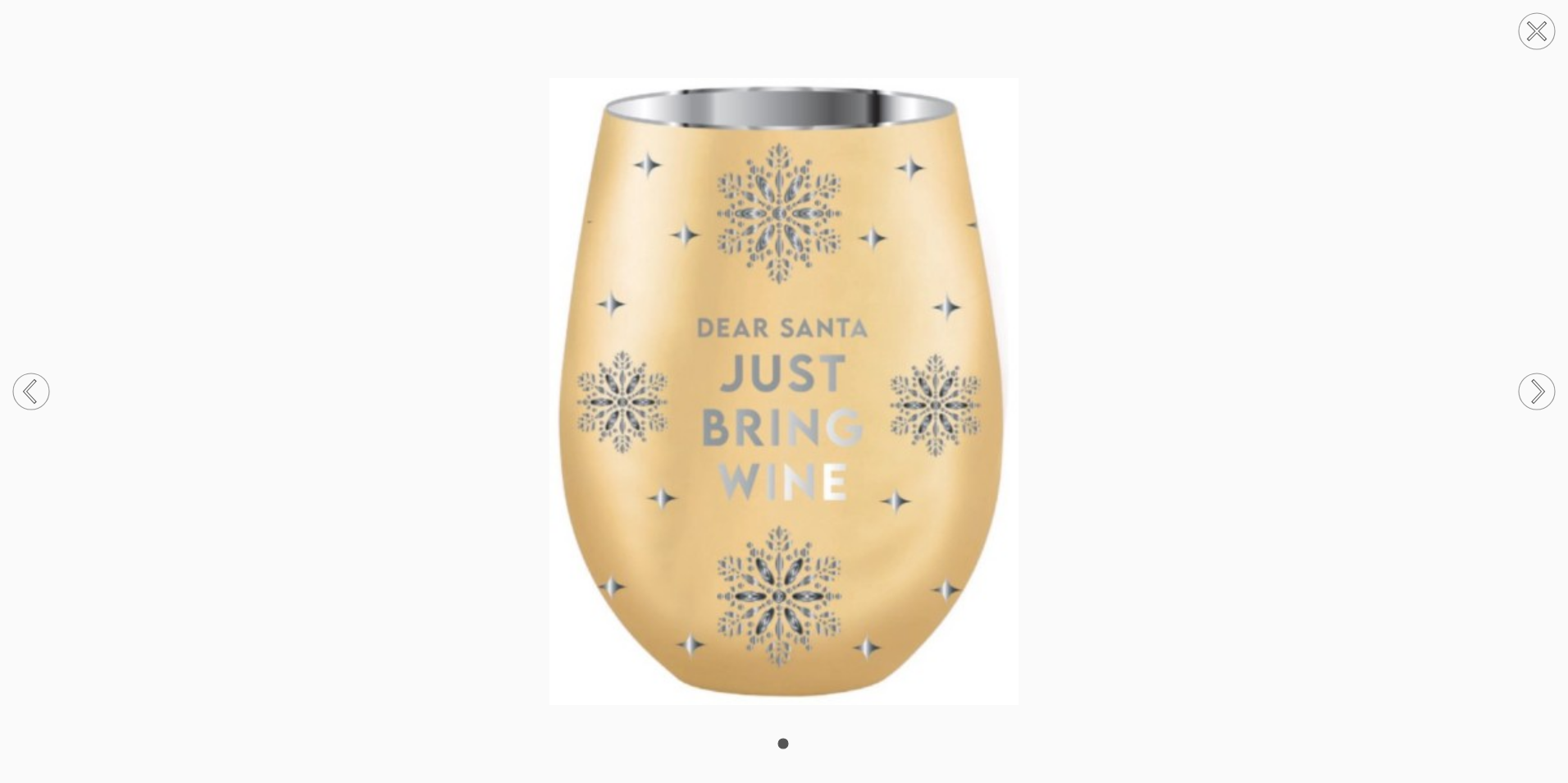
click at [1527, 34] on circle at bounding box center [1537, 31] width 36 height 36
